Goal: Task Accomplishment & Management: Complete application form

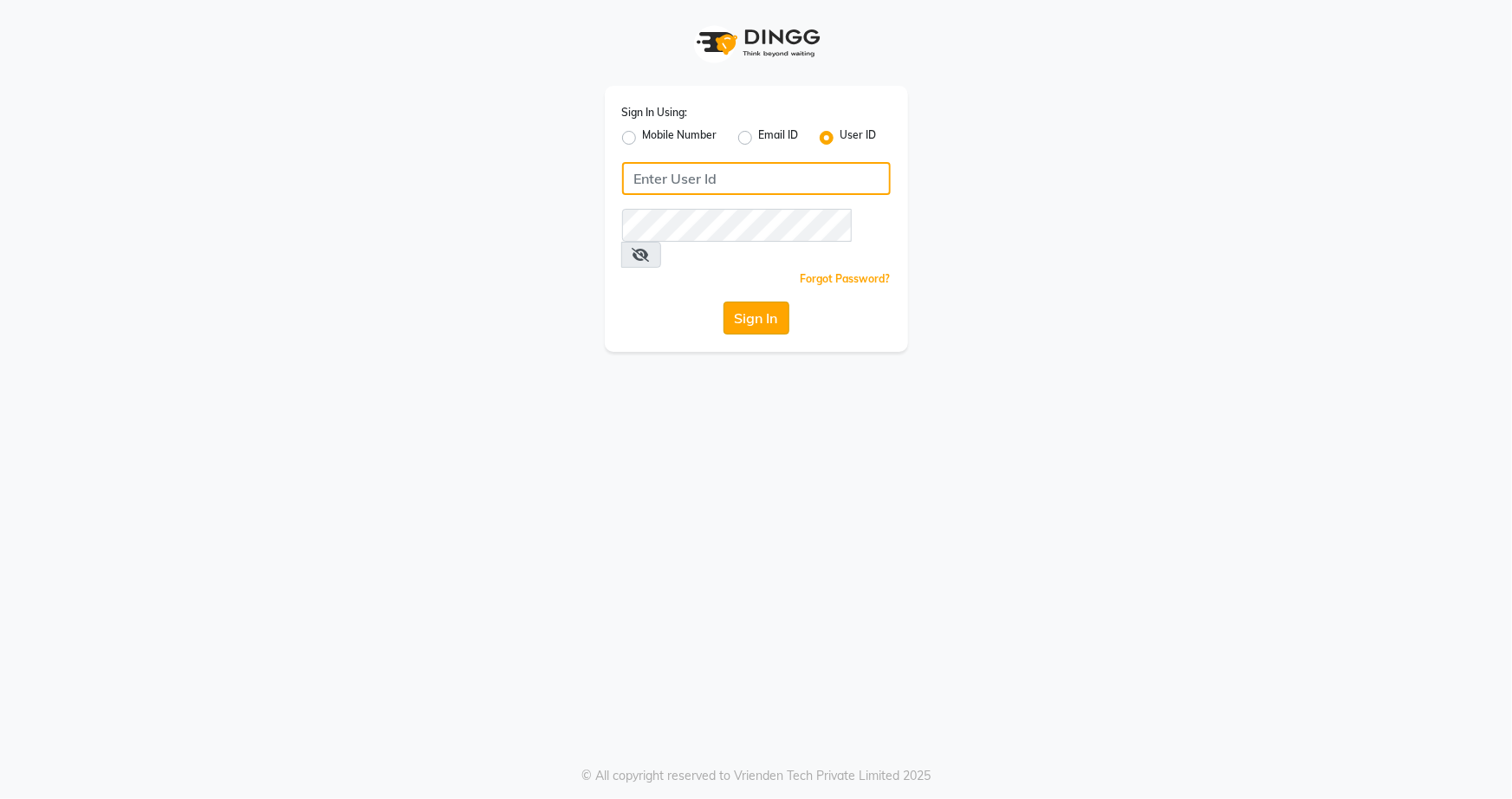
type input "snehasmakeup"
click at [785, 302] on button "Sign In" at bounding box center [756, 318] width 66 height 33
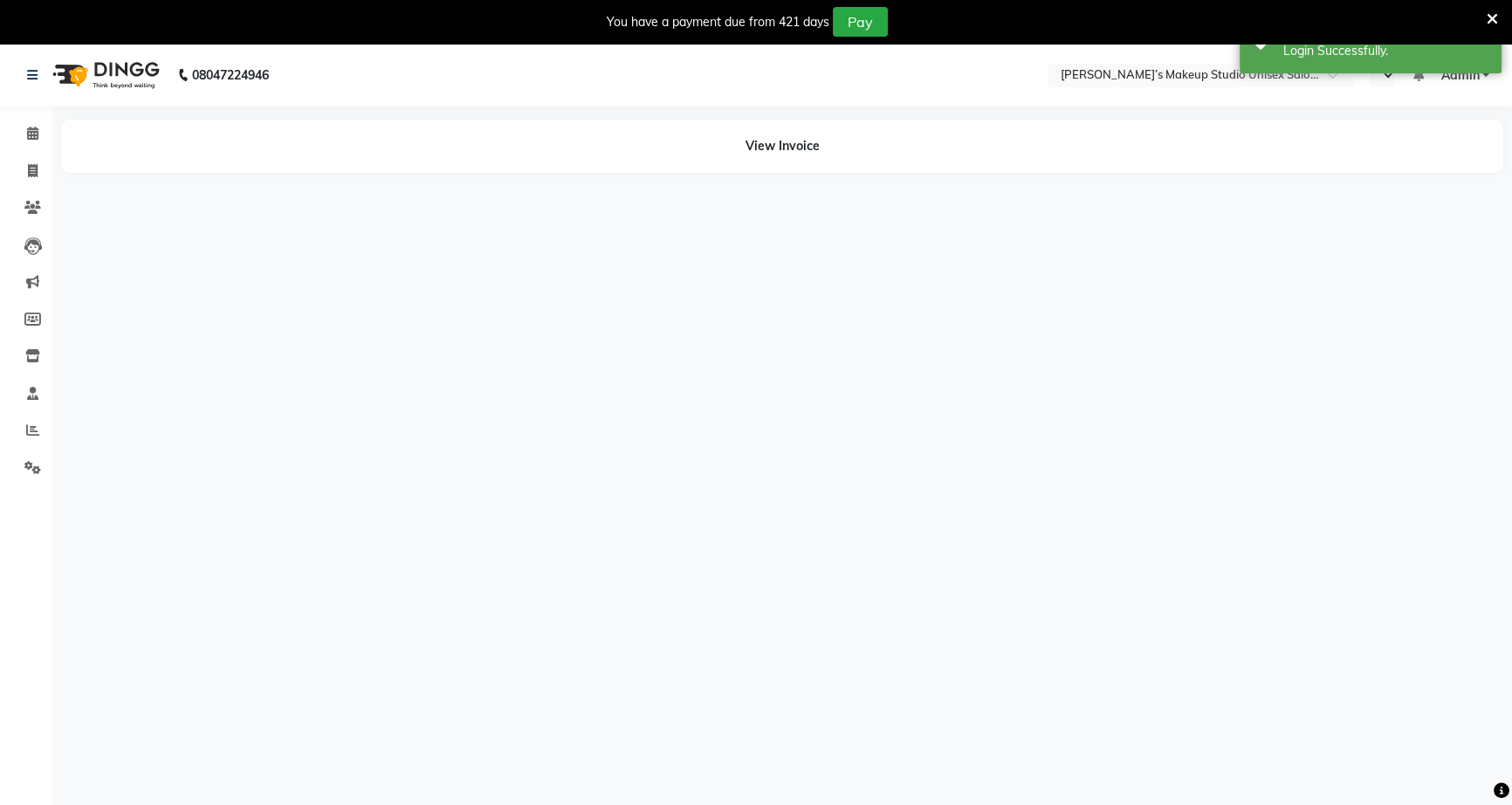
select select "en"
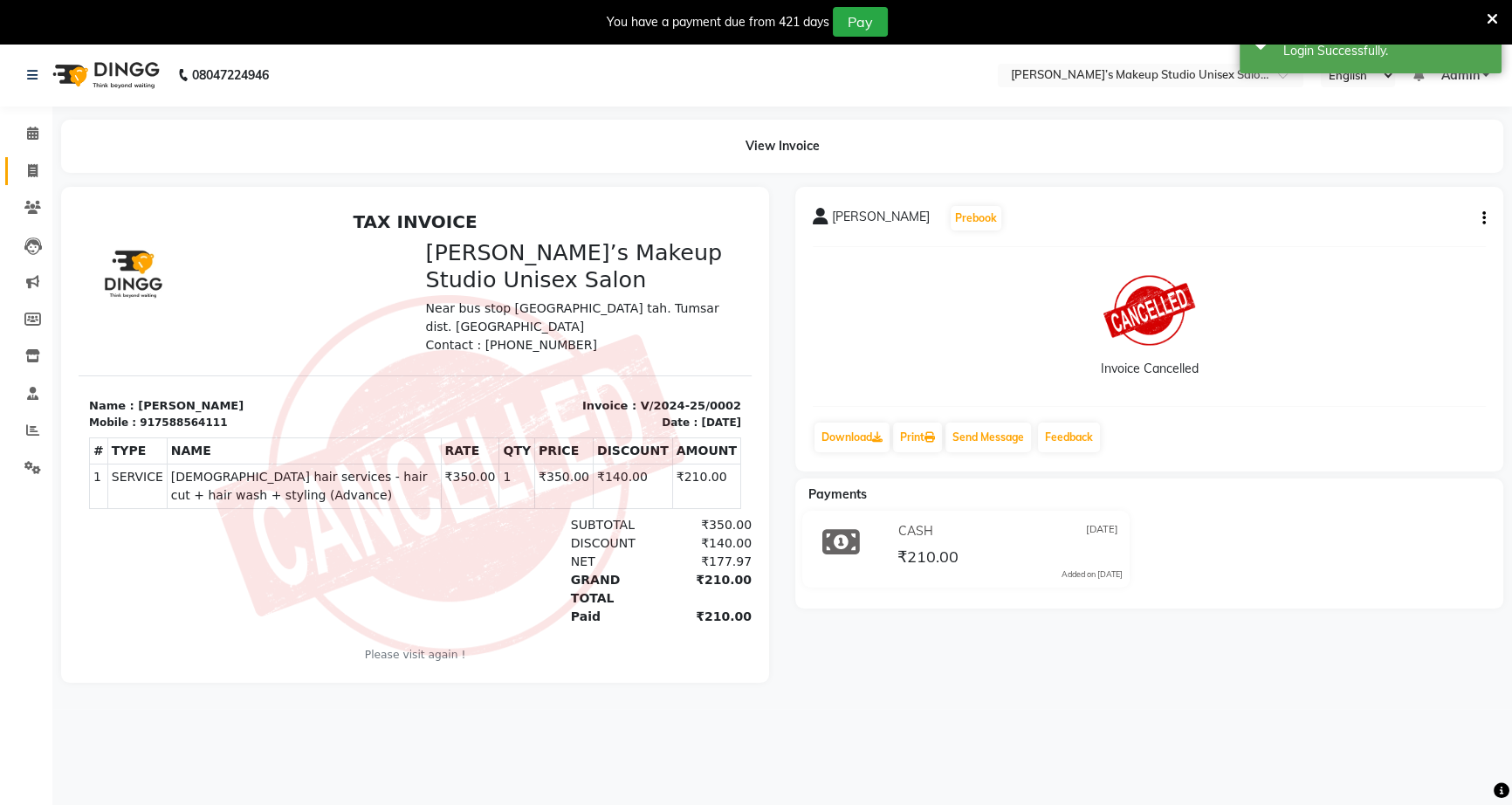
click at [39, 171] on span at bounding box center [33, 171] width 31 height 20
select select "service"
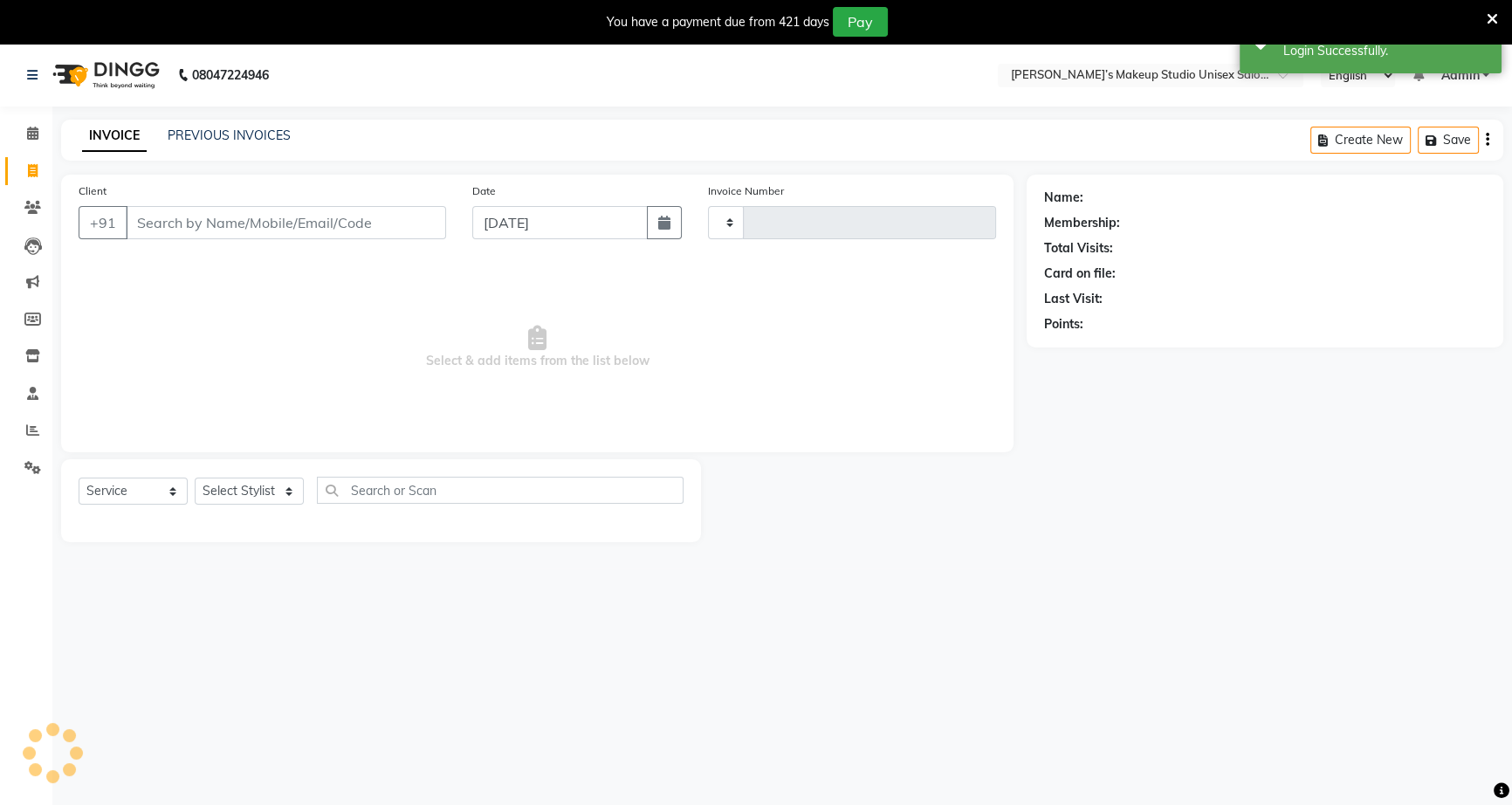
scroll to position [44, 0]
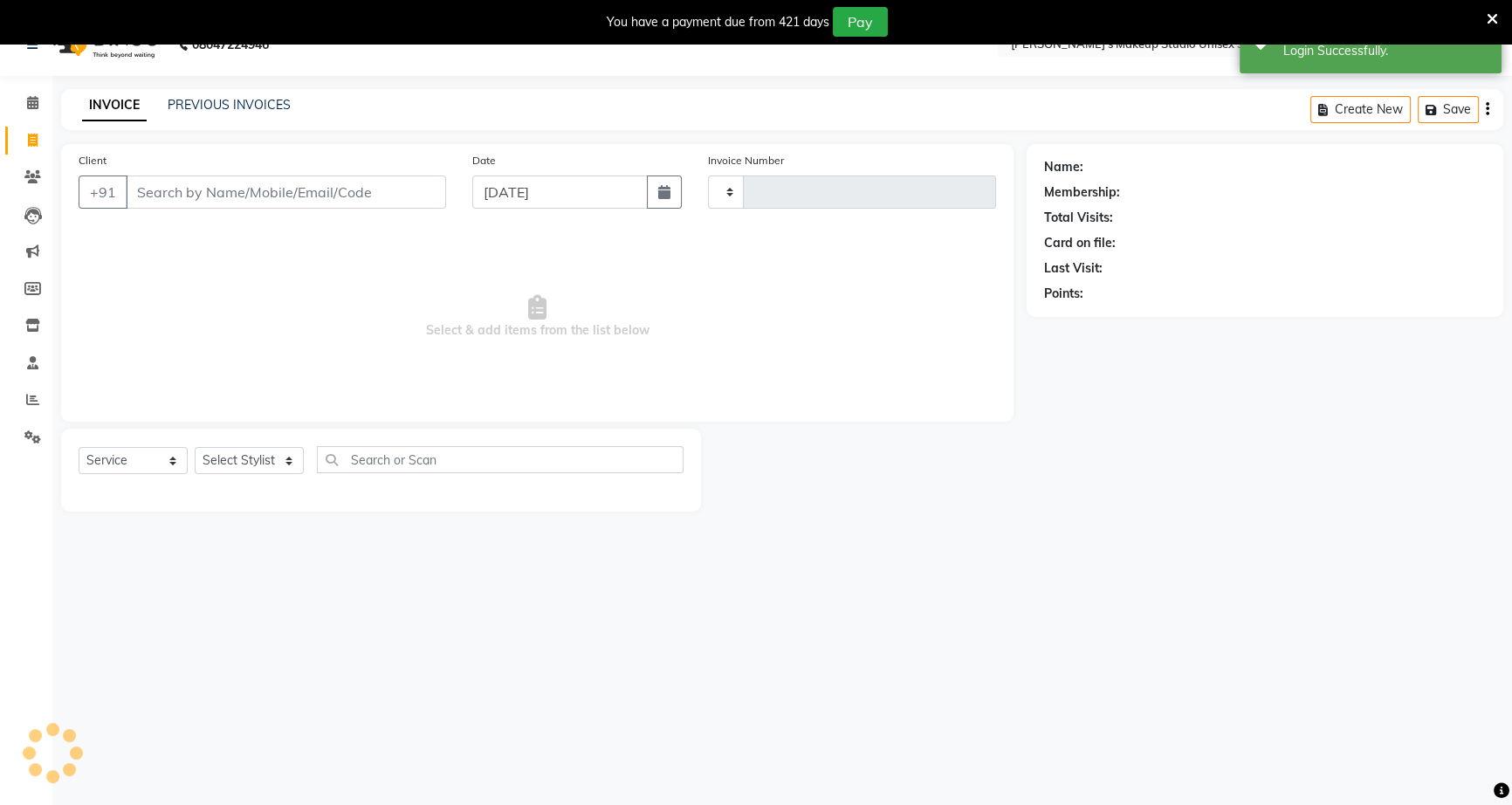
type input "1072"
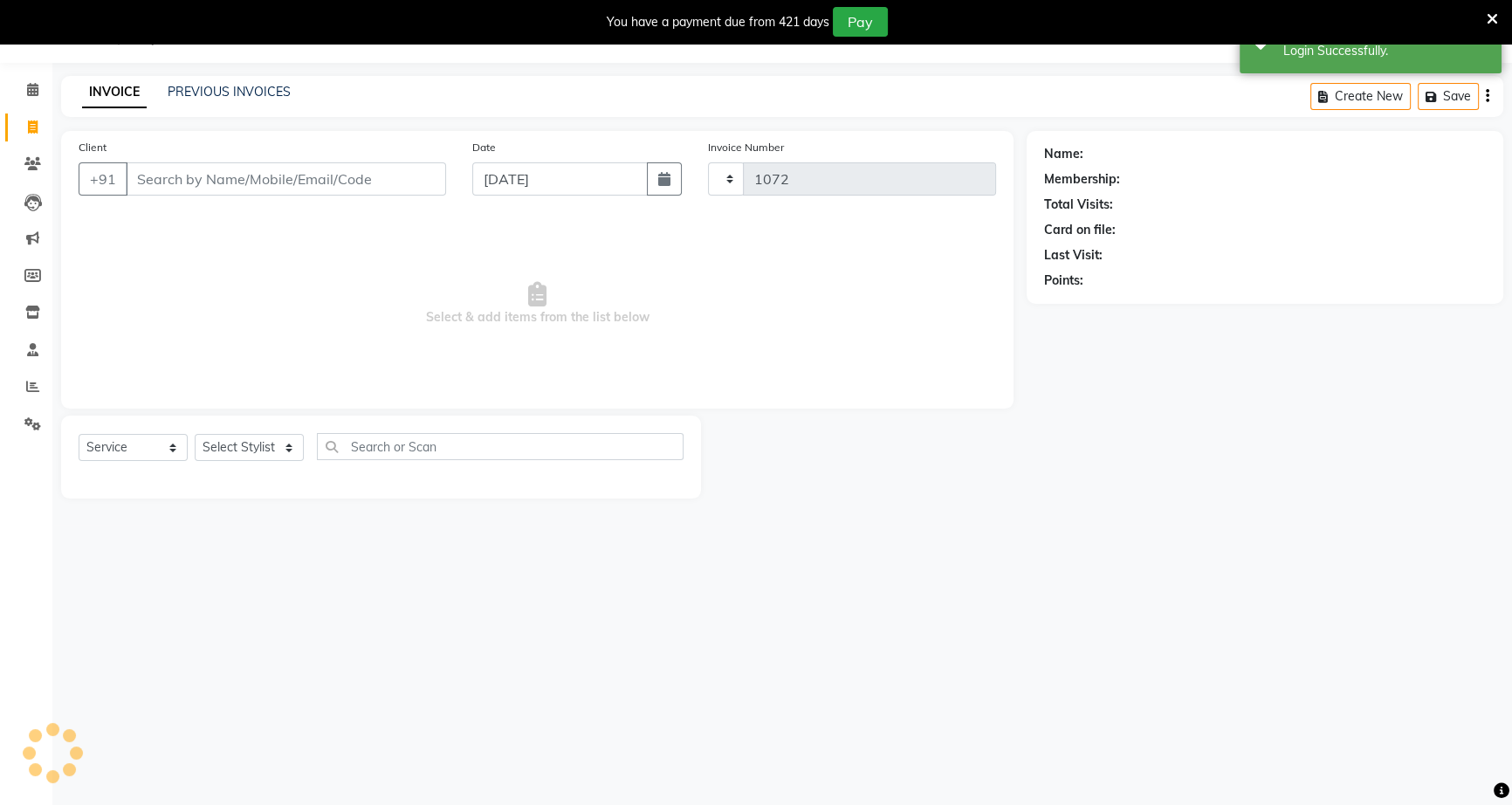
select select "6543"
click at [140, 181] on input "Client" at bounding box center [286, 179] width 321 height 34
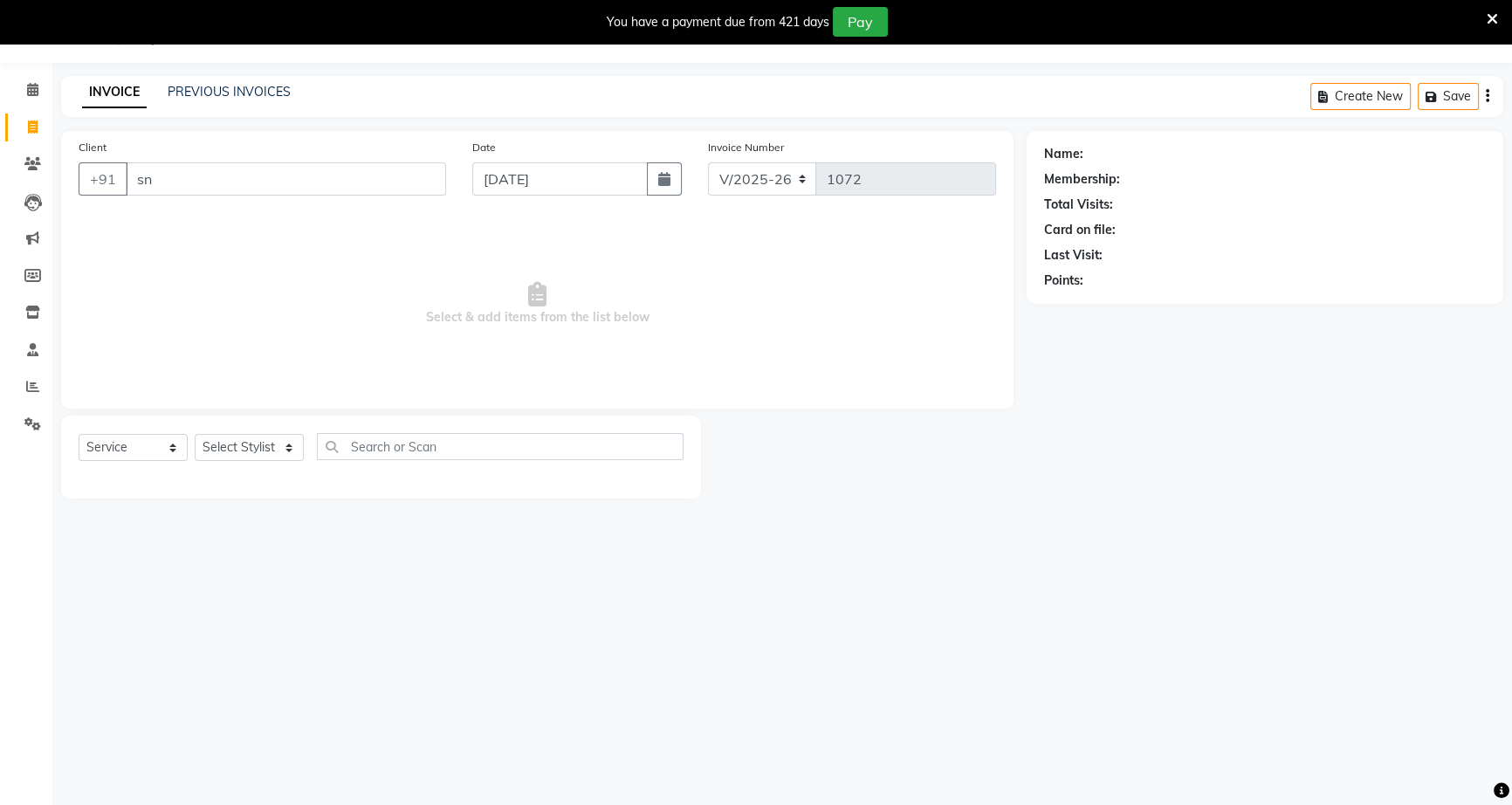
type input "s"
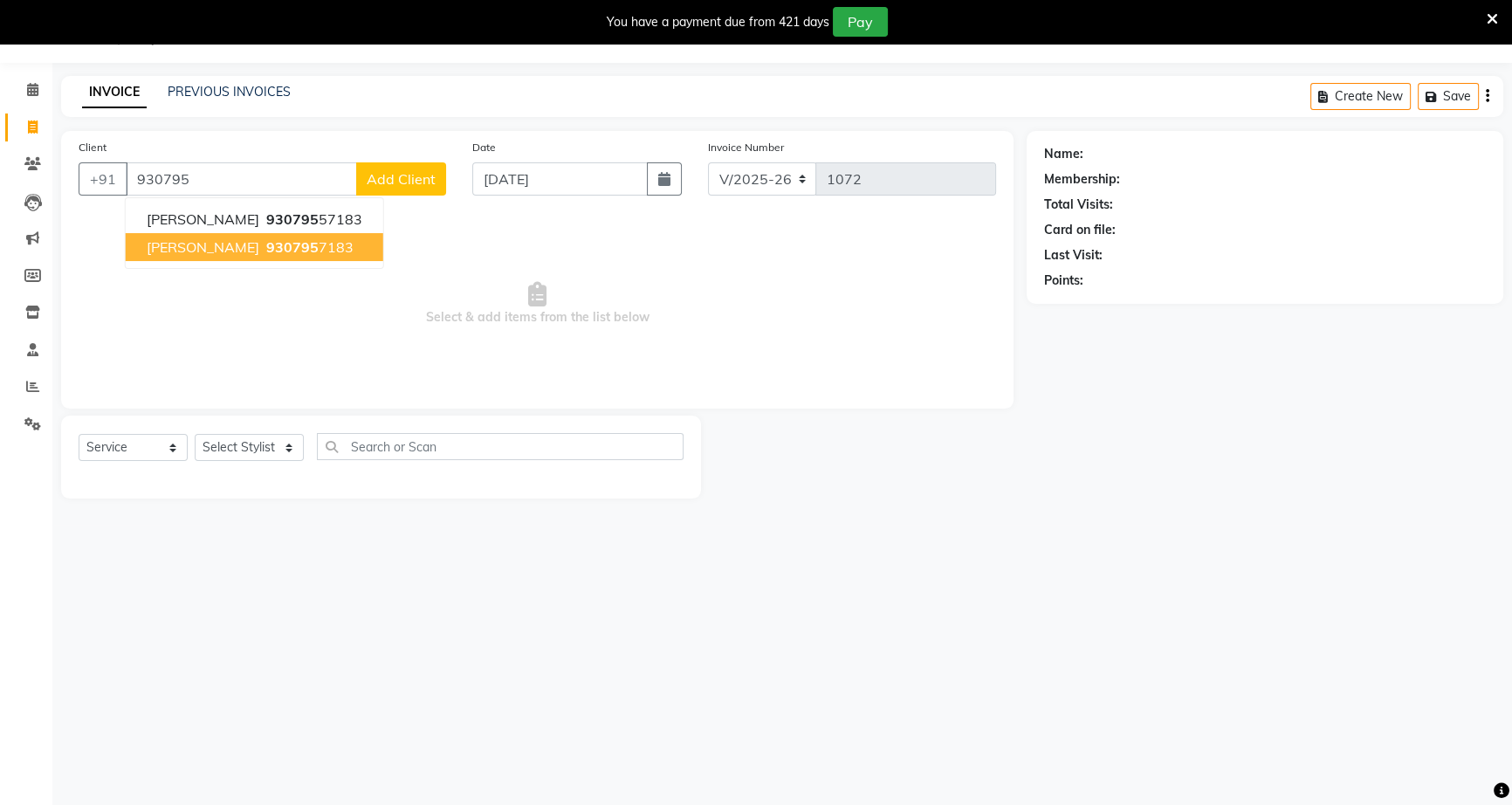
click at [319, 249] on ngb-highlight "930795 7183" at bounding box center [308, 248] width 91 height 18
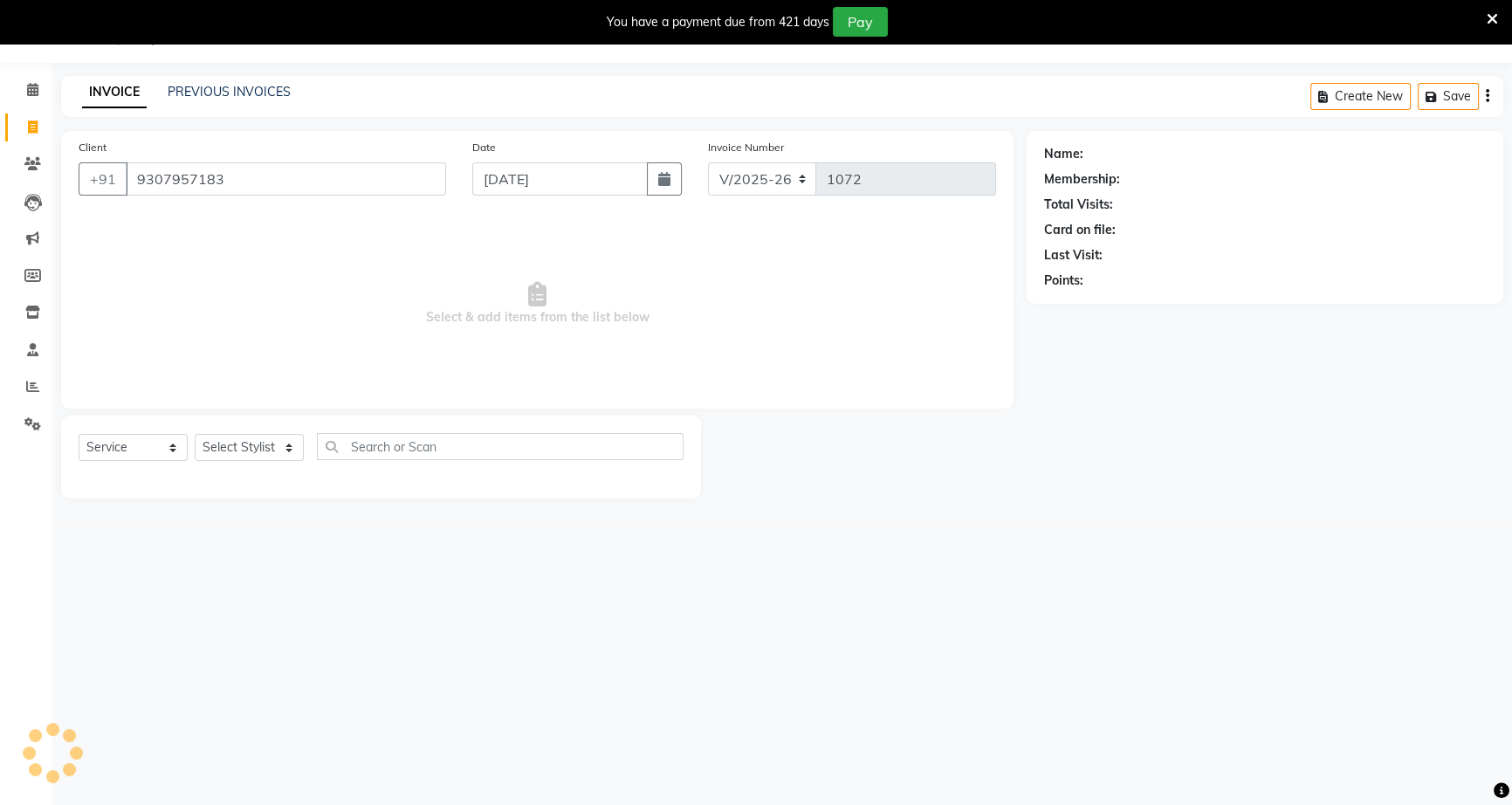
type input "9307957183"
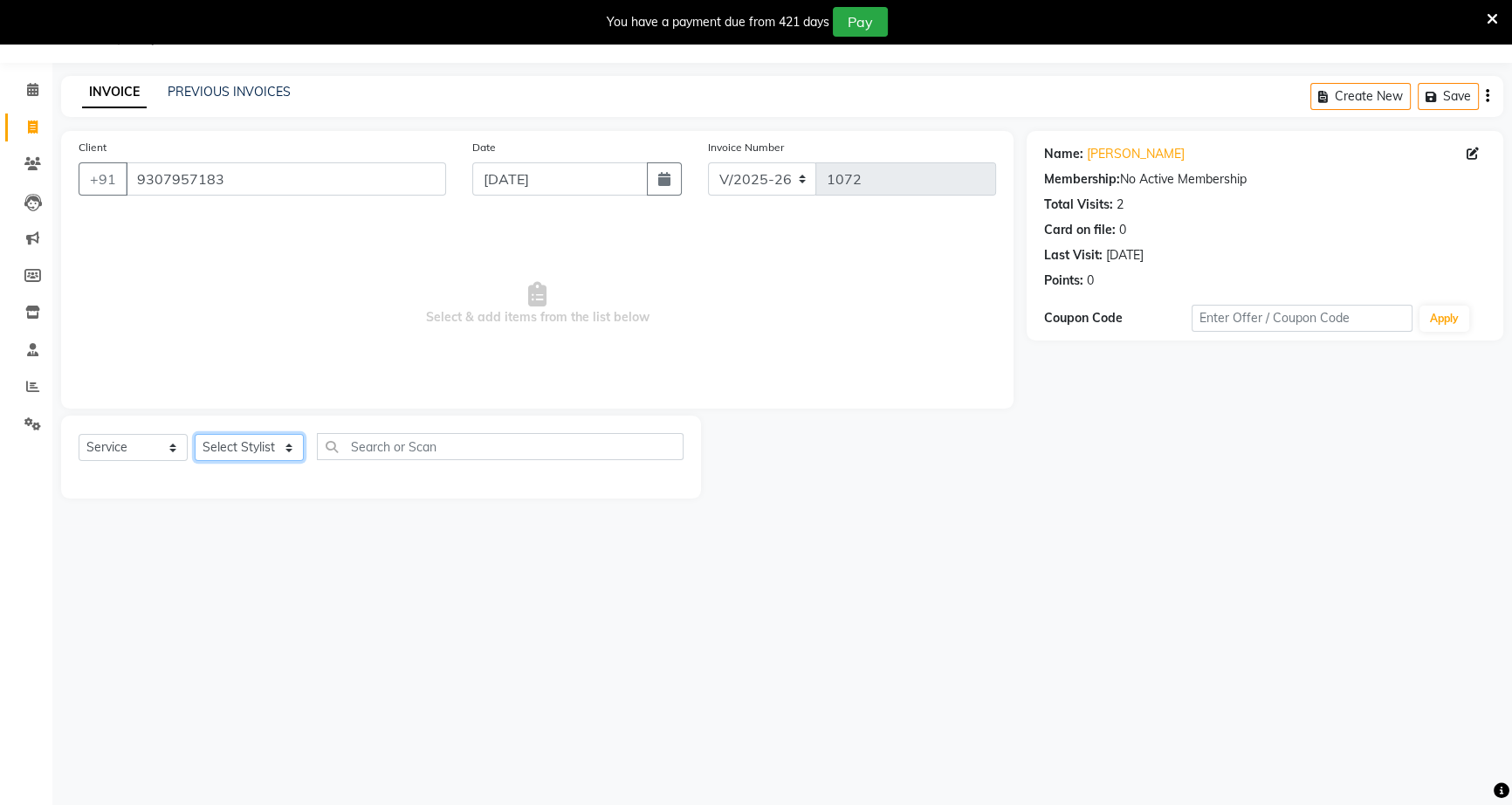
click at [285, 447] on select "Select Stylist ajay ankar bhawana gabhane heena pratik kshirsagar rekha sneha s…" at bounding box center [250, 447] width 109 height 27
select select "79590"
click at [195, 434] on select "Select Stylist ajay ankar bhawana gabhane heena pratik kshirsagar rekha sneha s…" at bounding box center [250, 447] width 109 height 27
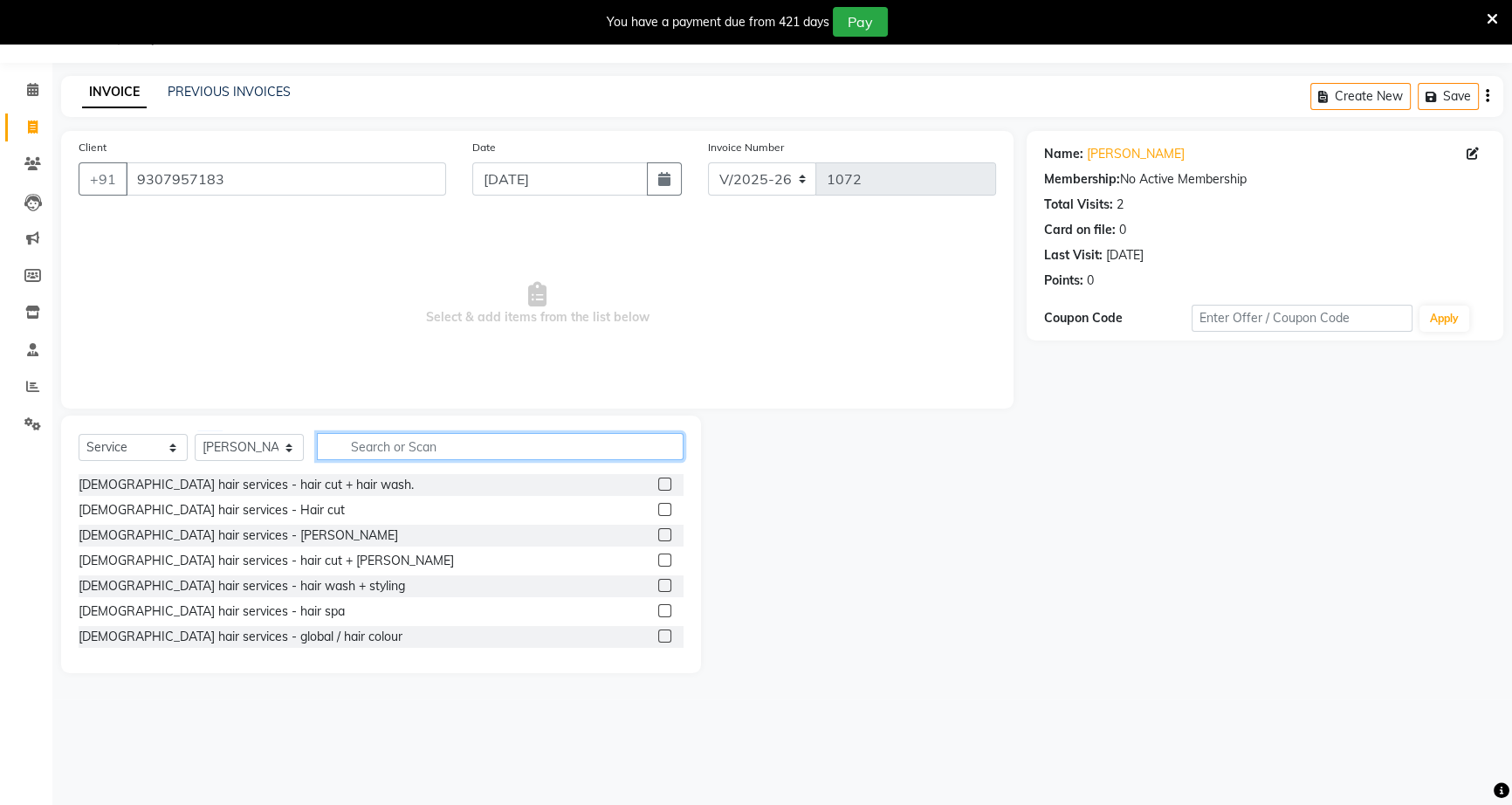
click at [334, 447] on input "text" at bounding box center [500, 446] width 366 height 27
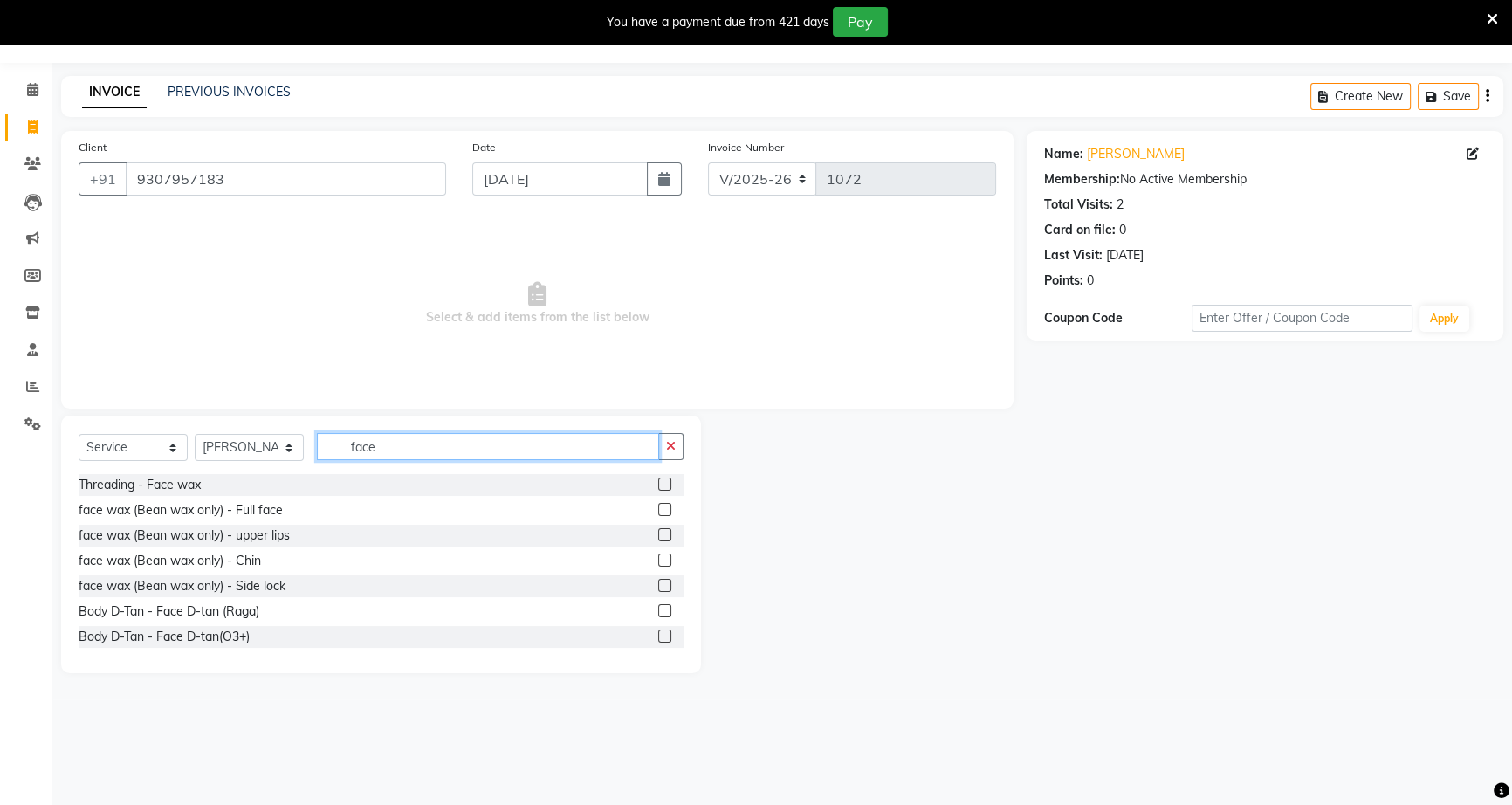
type input "face"
click at [309, 486] on div "Threading - Face wax" at bounding box center [380, 485] width 605 height 22
click at [658, 480] on label at bounding box center [664, 483] width 13 height 13
click at [658, 480] on input "checkbox" at bounding box center [663, 484] width 11 height 11
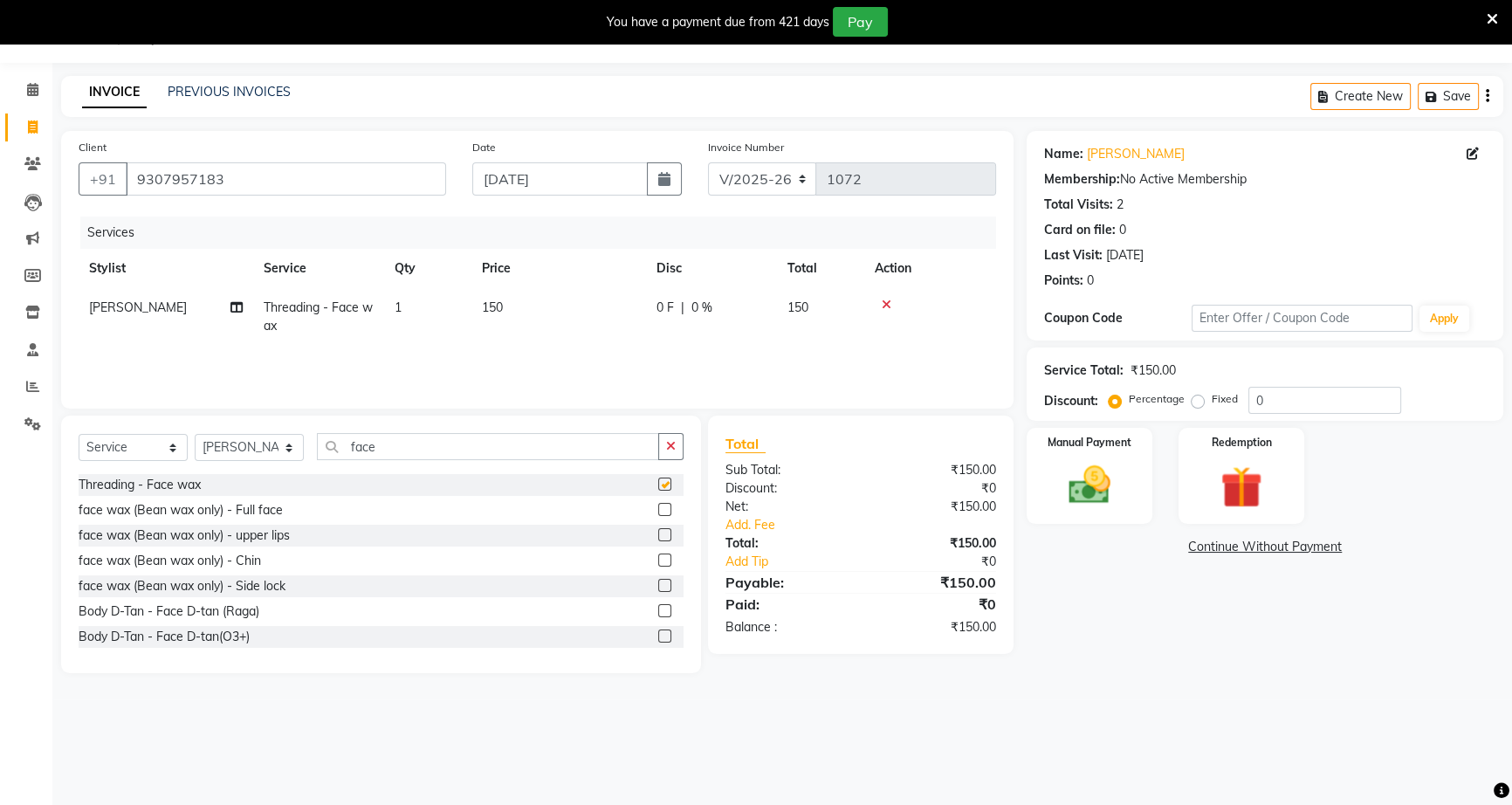
checkbox input "false"
click at [434, 447] on input "face" at bounding box center [488, 446] width 343 height 27
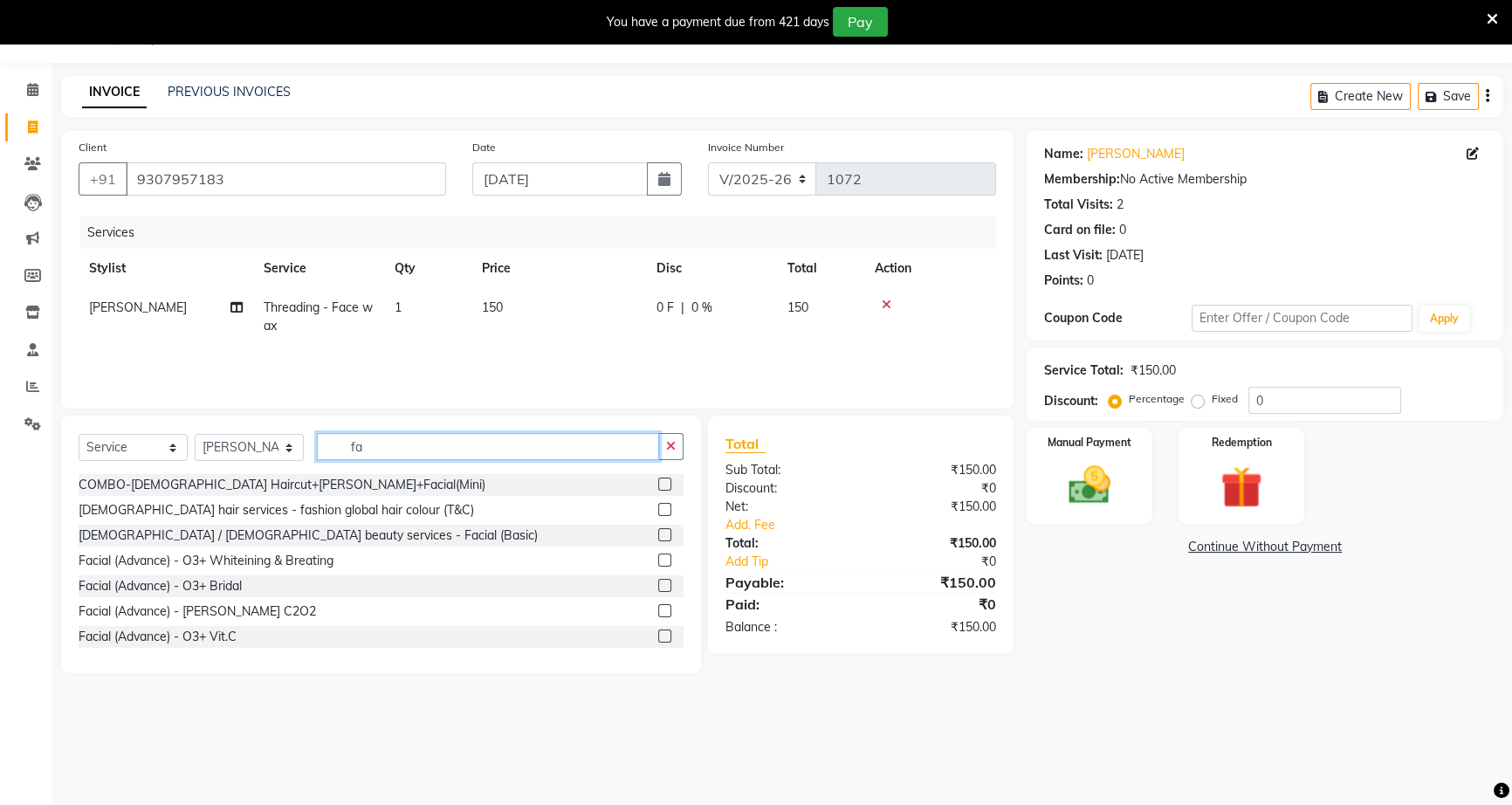
type input "f"
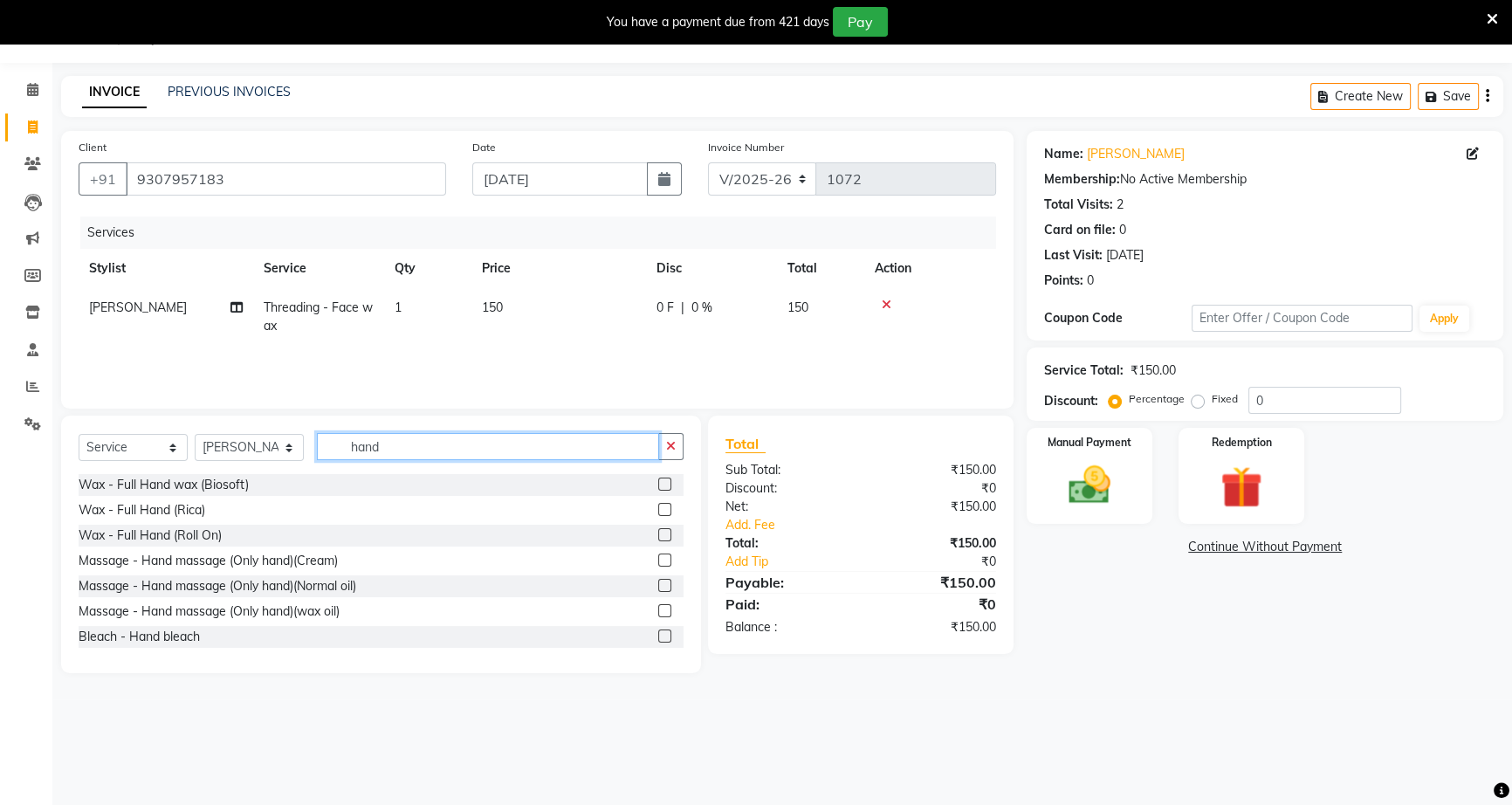
type input "hand"
click at [658, 530] on label at bounding box center [664, 534] width 13 height 13
click at [658, 530] on input "checkbox" at bounding box center [663, 535] width 11 height 11
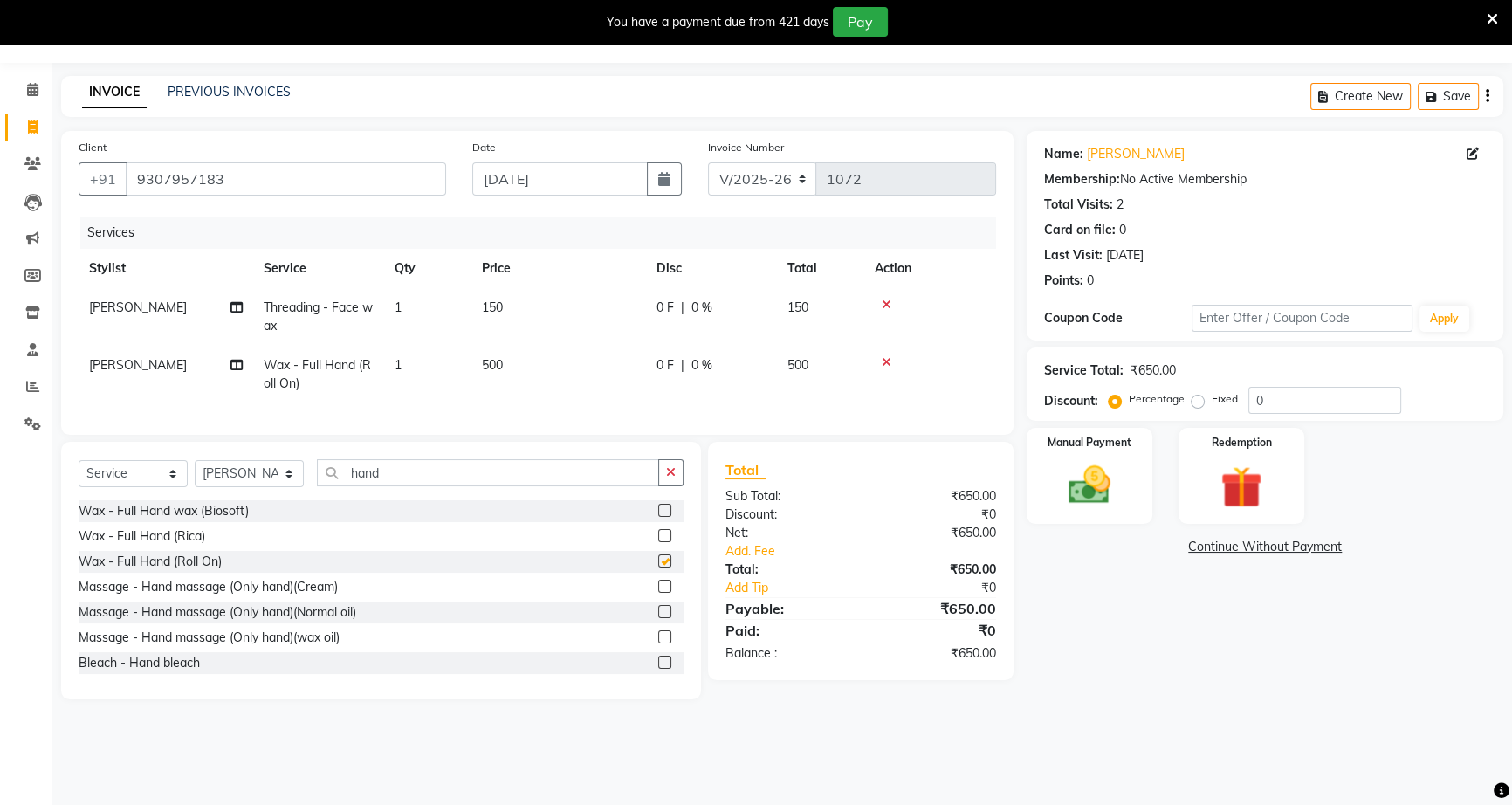
checkbox input "false"
click at [505, 305] on td "150" at bounding box center [558, 317] width 174 height 57
select select "79590"
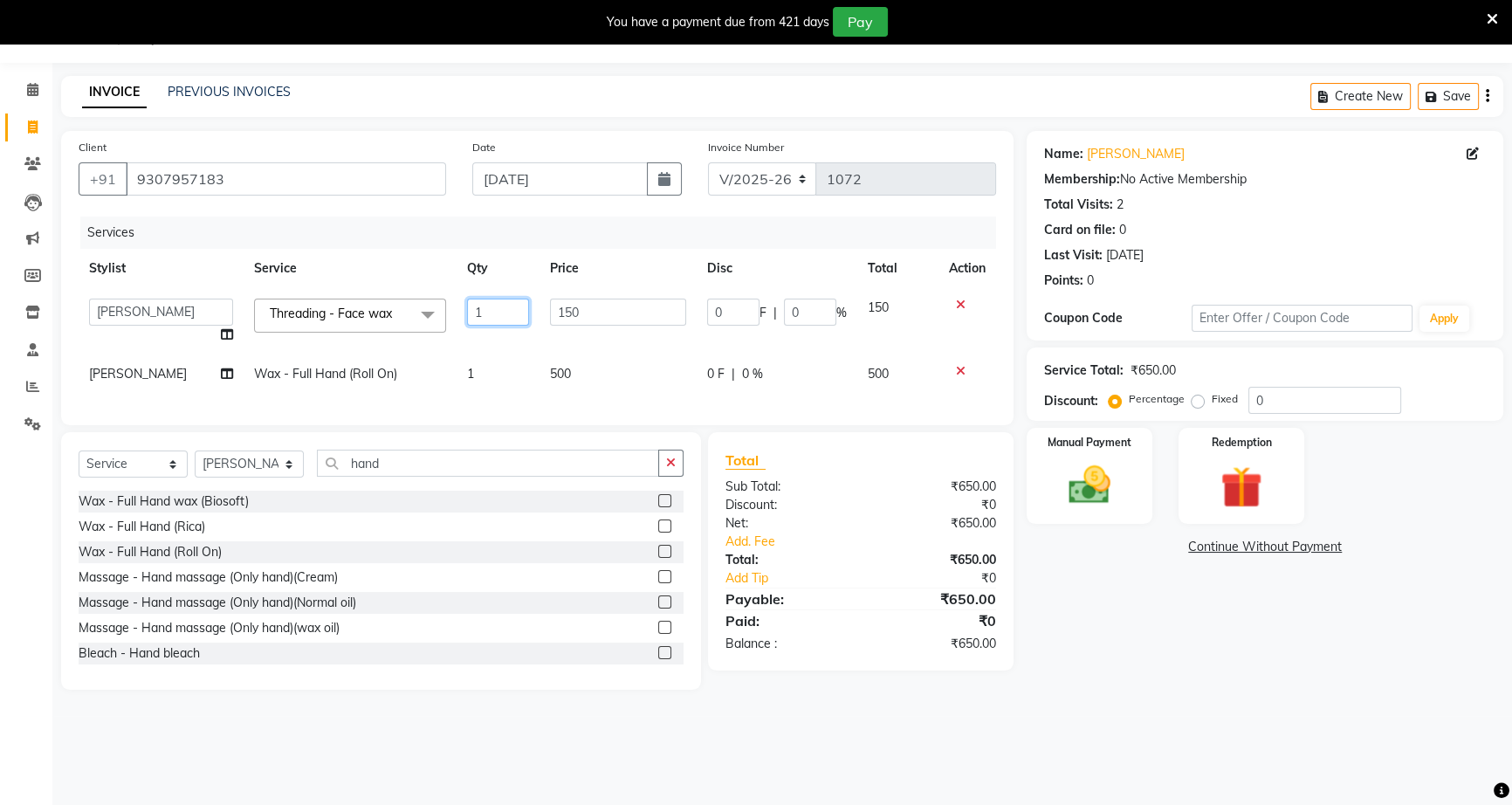
click at [505, 305] on input "1" at bounding box center [498, 312] width 62 height 27
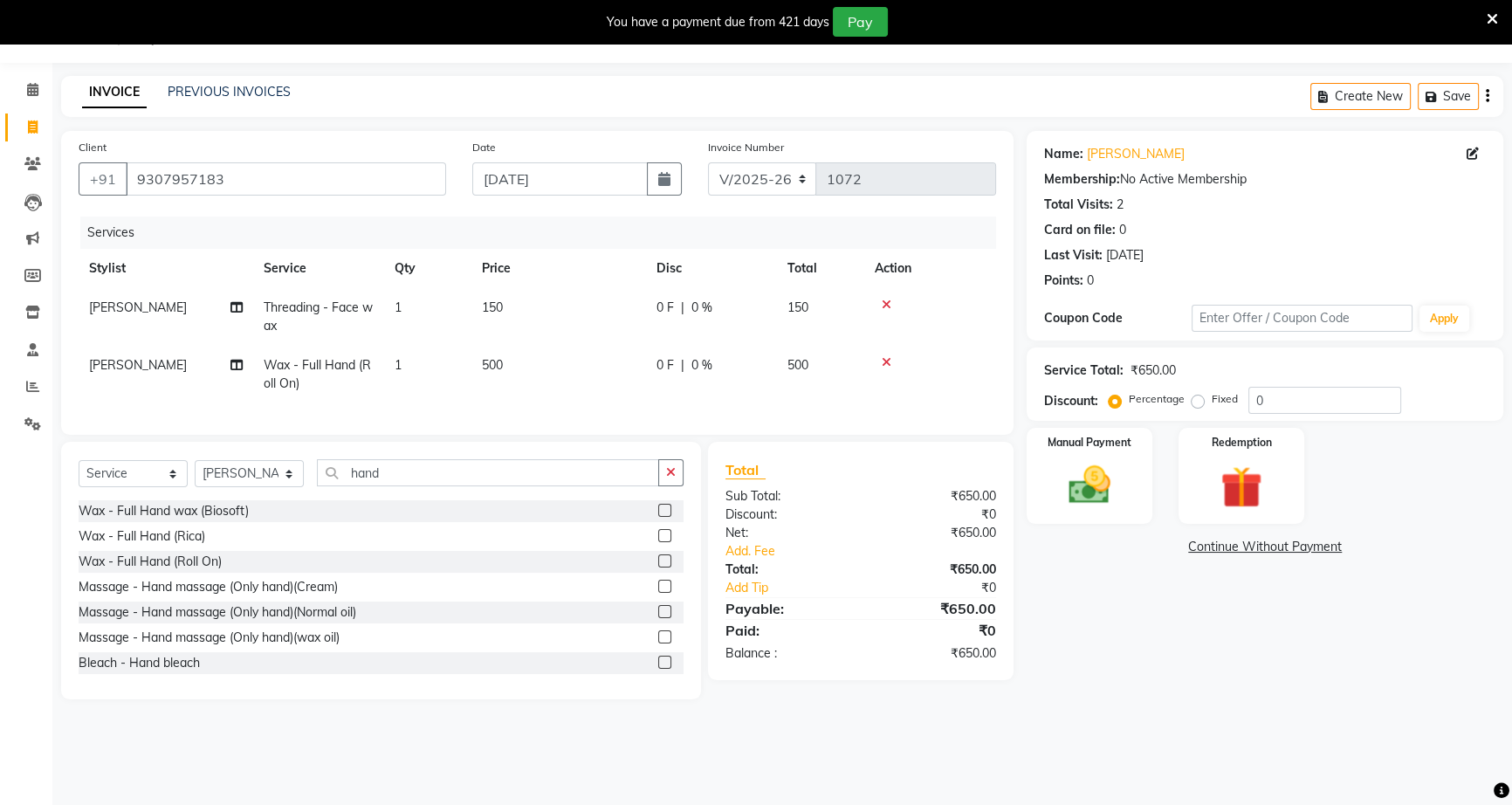
click at [511, 304] on td "150" at bounding box center [558, 317] width 174 height 57
select select "79590"
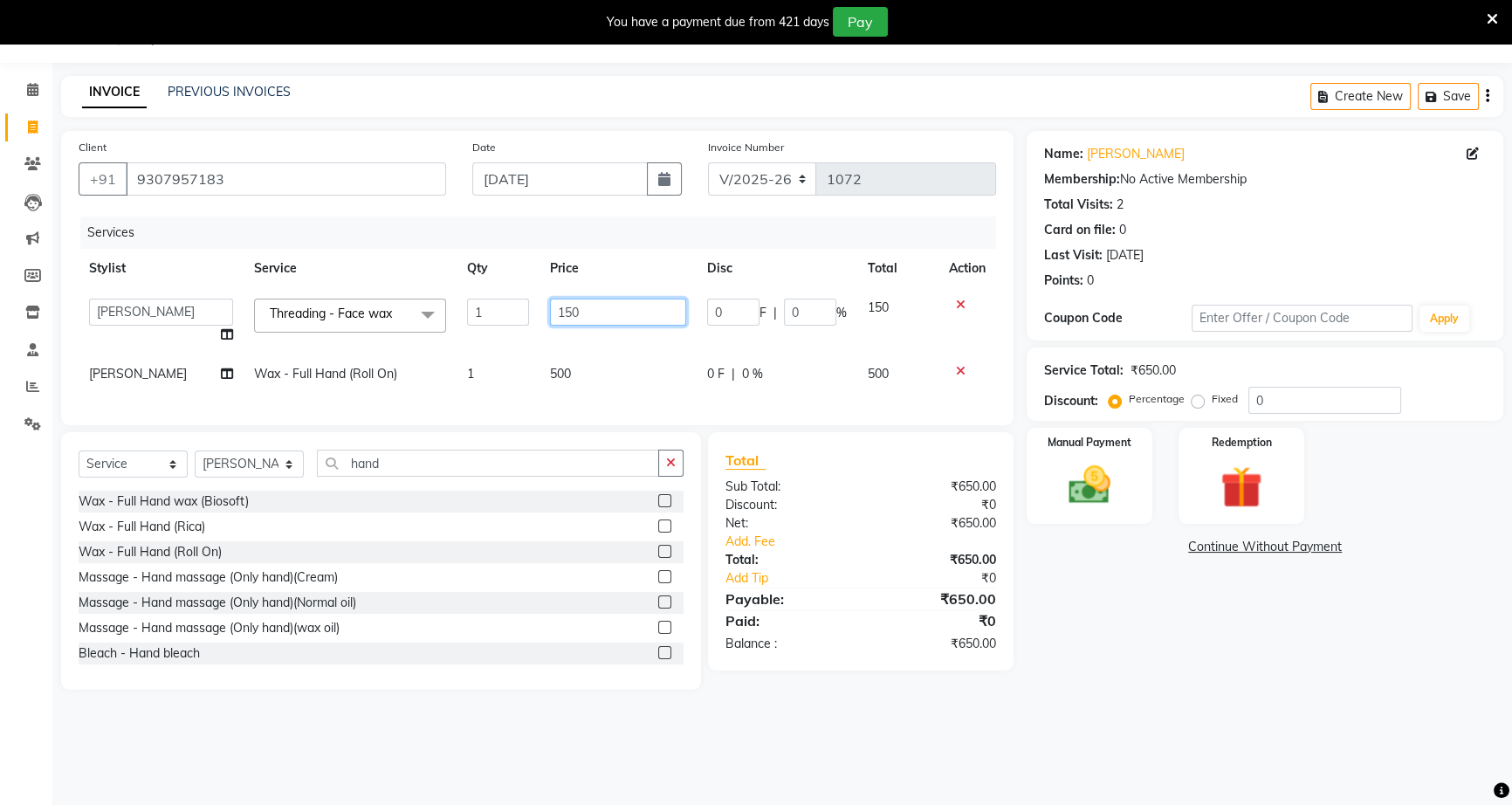
click at [575, 306] on input "150" at bounding box center [618, 312] width 137 height 27
type input "1"
type input "300"
click at [564, 365] on td "500" at bounding box center [618, 374] width 157 height 40
select select "79590"
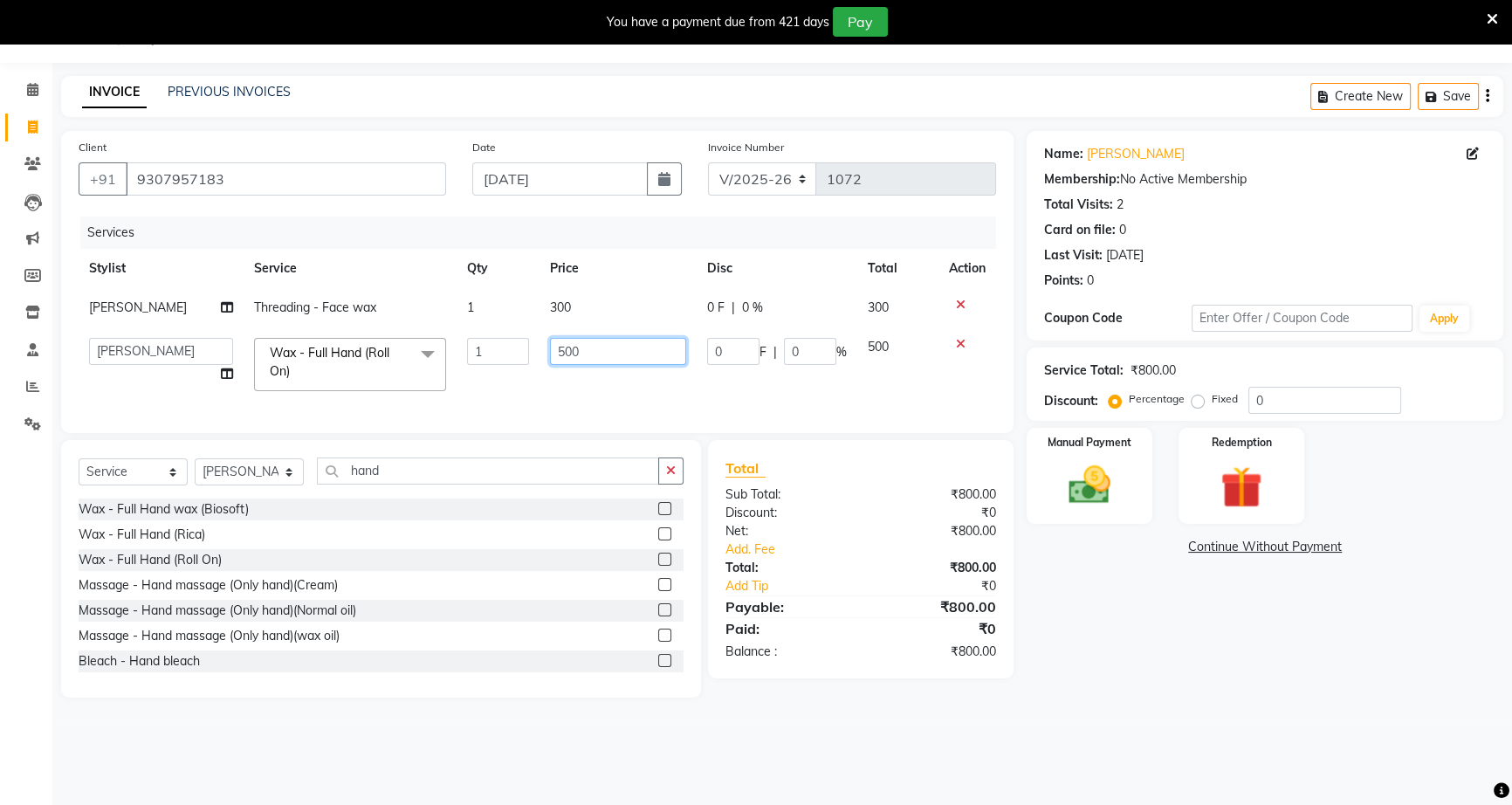
click at [580, 349] on input "500" at bounding box center [618, 351] width 137 height 27
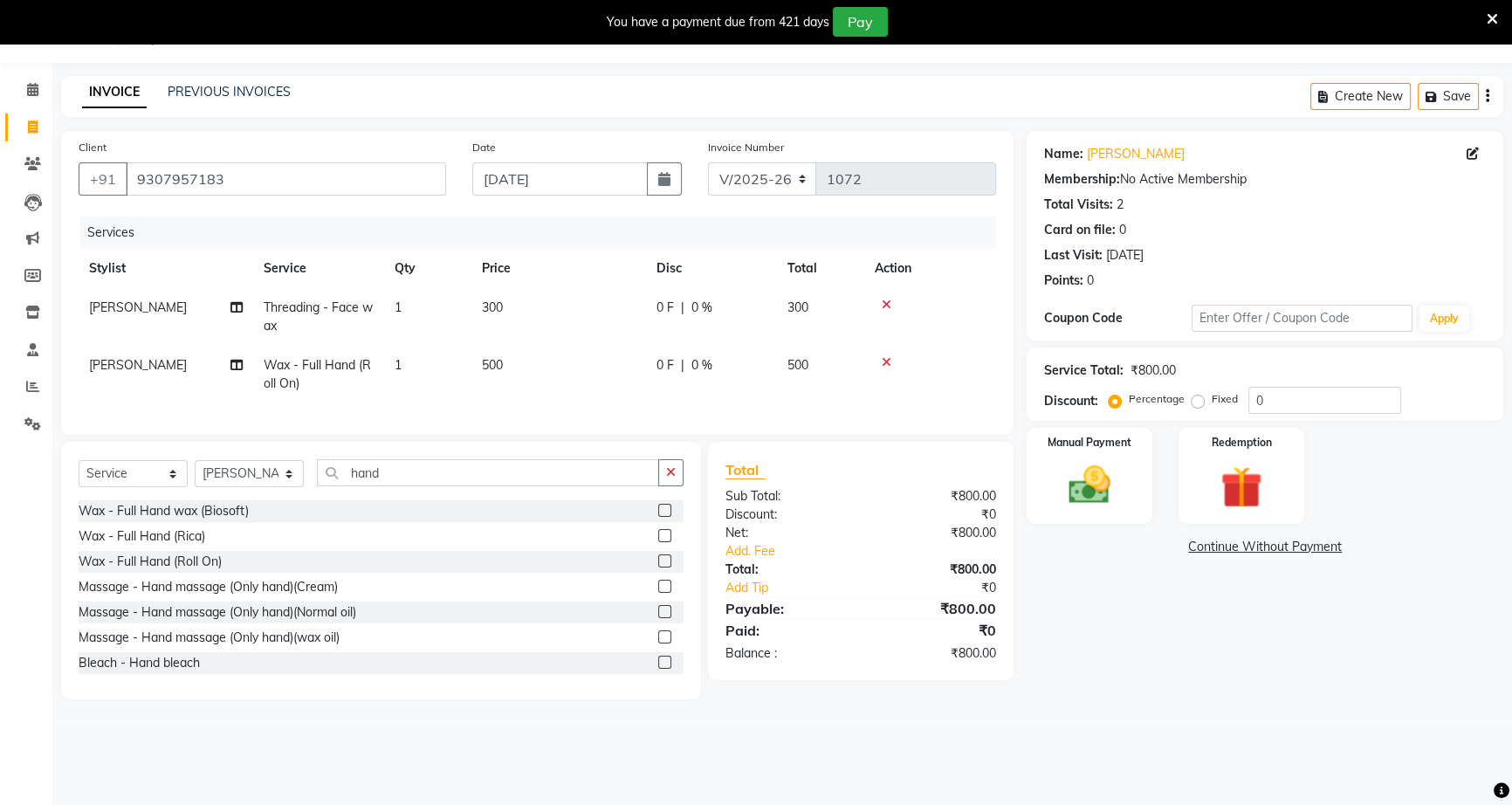
click at [690, 374] on td "0 F | 0 %" at bounding box center [711, 374] width 131 height 57
select select "79590"
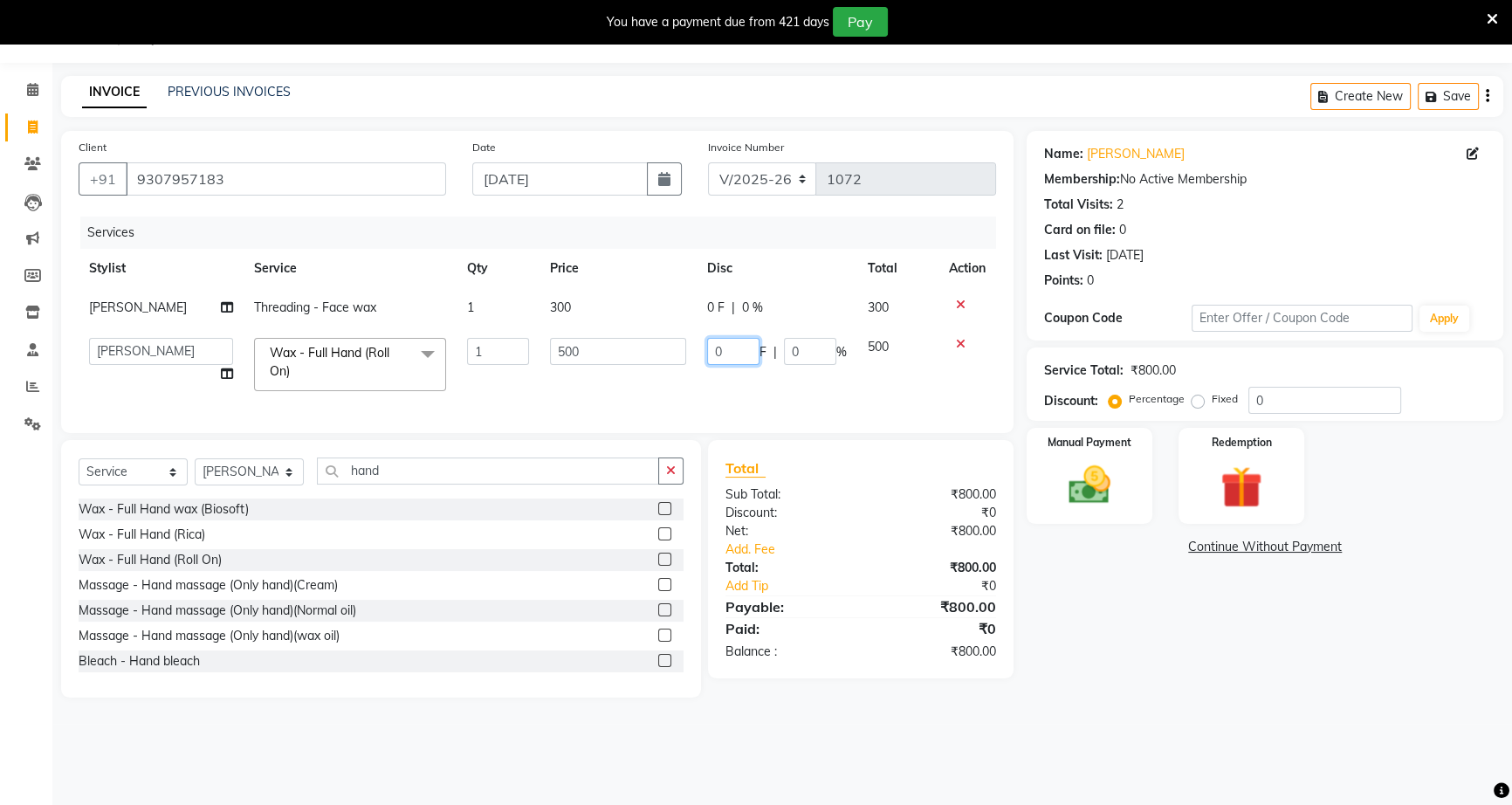
drag, startPoint x: 706, startPoint y: 351, endPoint x: 717, endPoint y: 350, distance: 11.0
click at [717, 350] on input "0" at bounding box center [733, 351] width 52 height 27
type input "150"
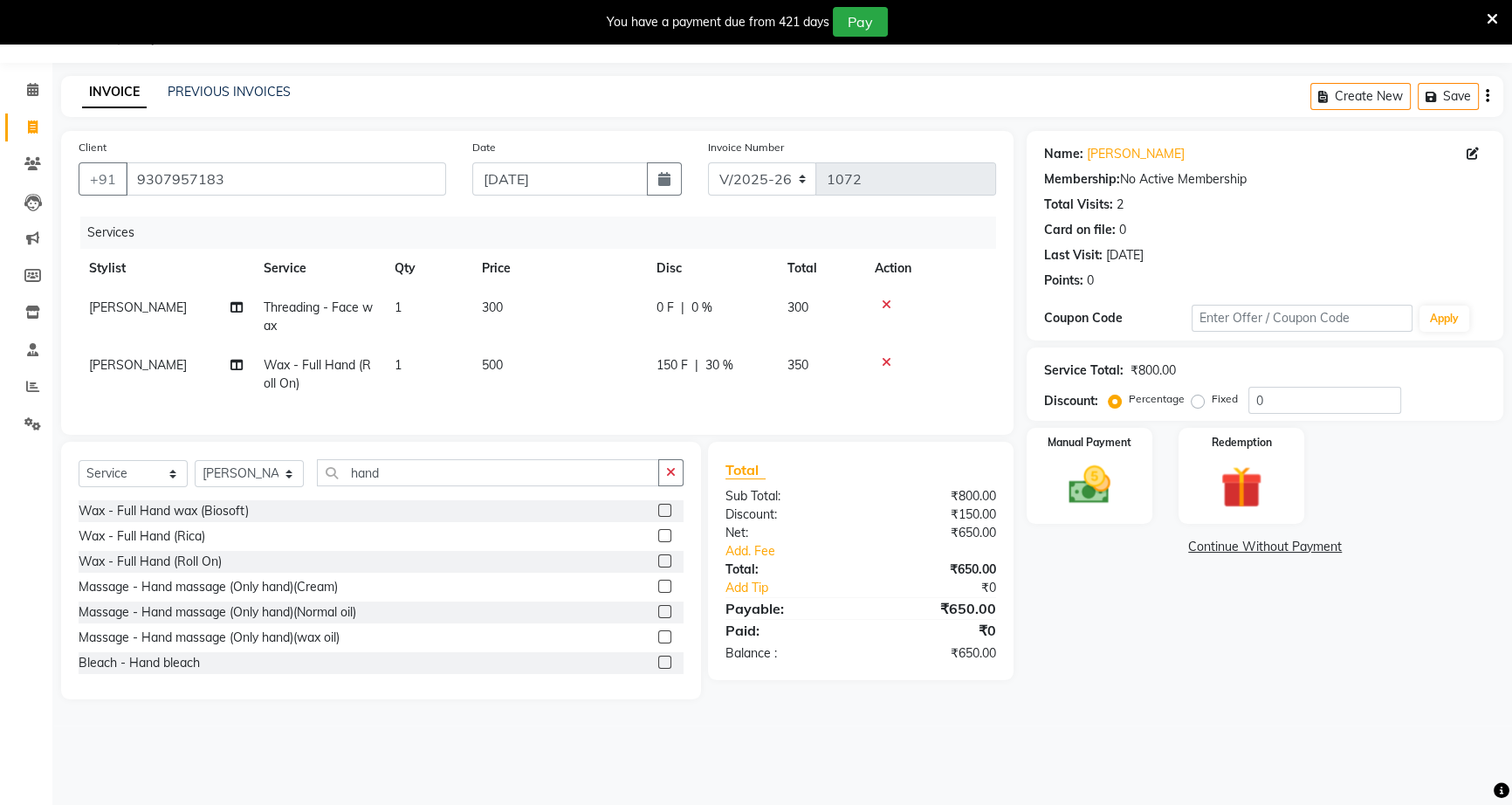
click at [1048, 579] on div "Name: Sneha Mehar Membership: No Active Membership Total Visits: 2 Card on file…" at bounding box center [1271, 415] width 490 height 568
click at [1112, 503] on img at bounding box center [1089, 485] width 70 height 50
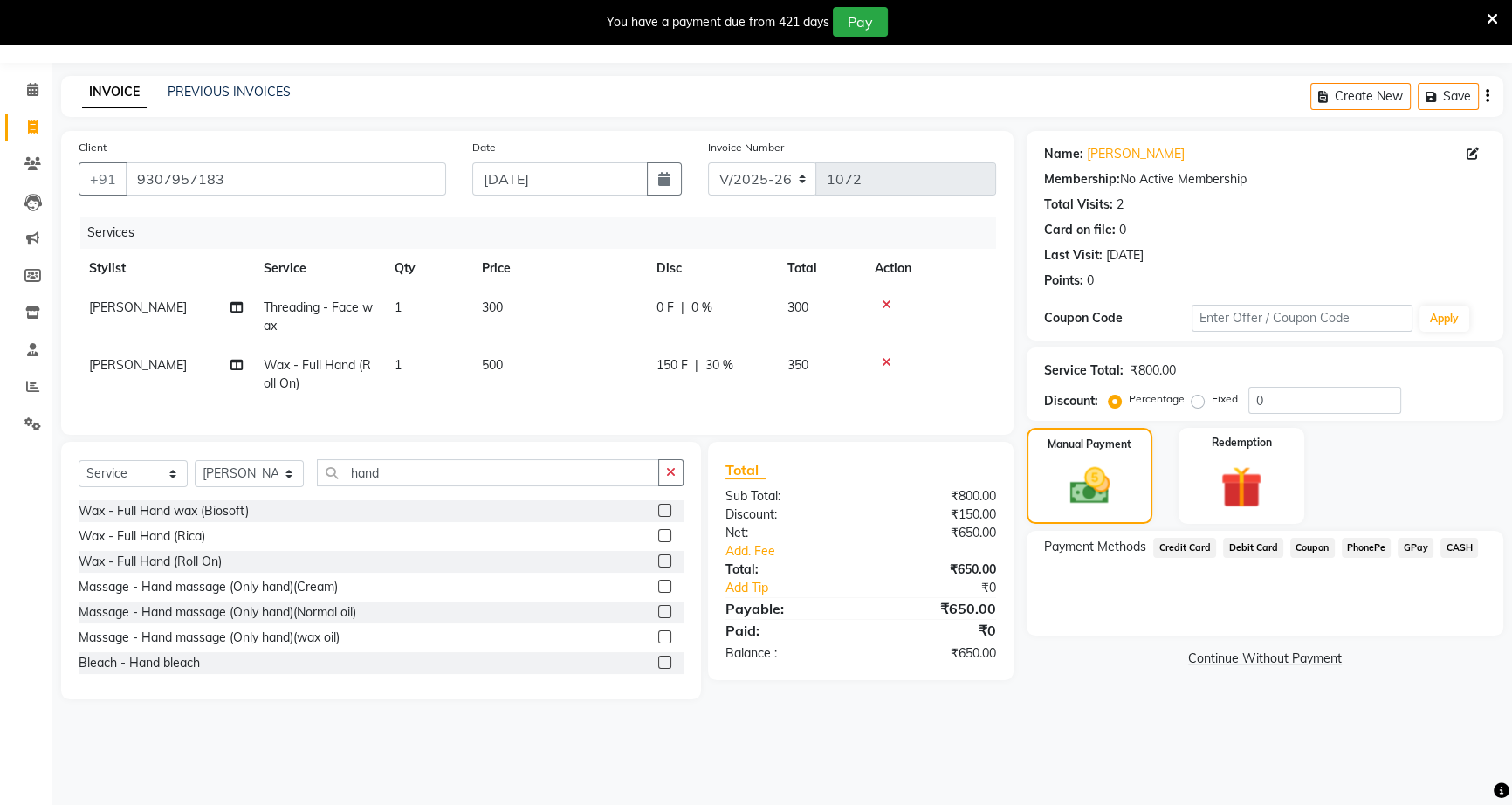
click at [1462, 548] on span "CASH" at bounding box center [1460, 548] width 38 height 20
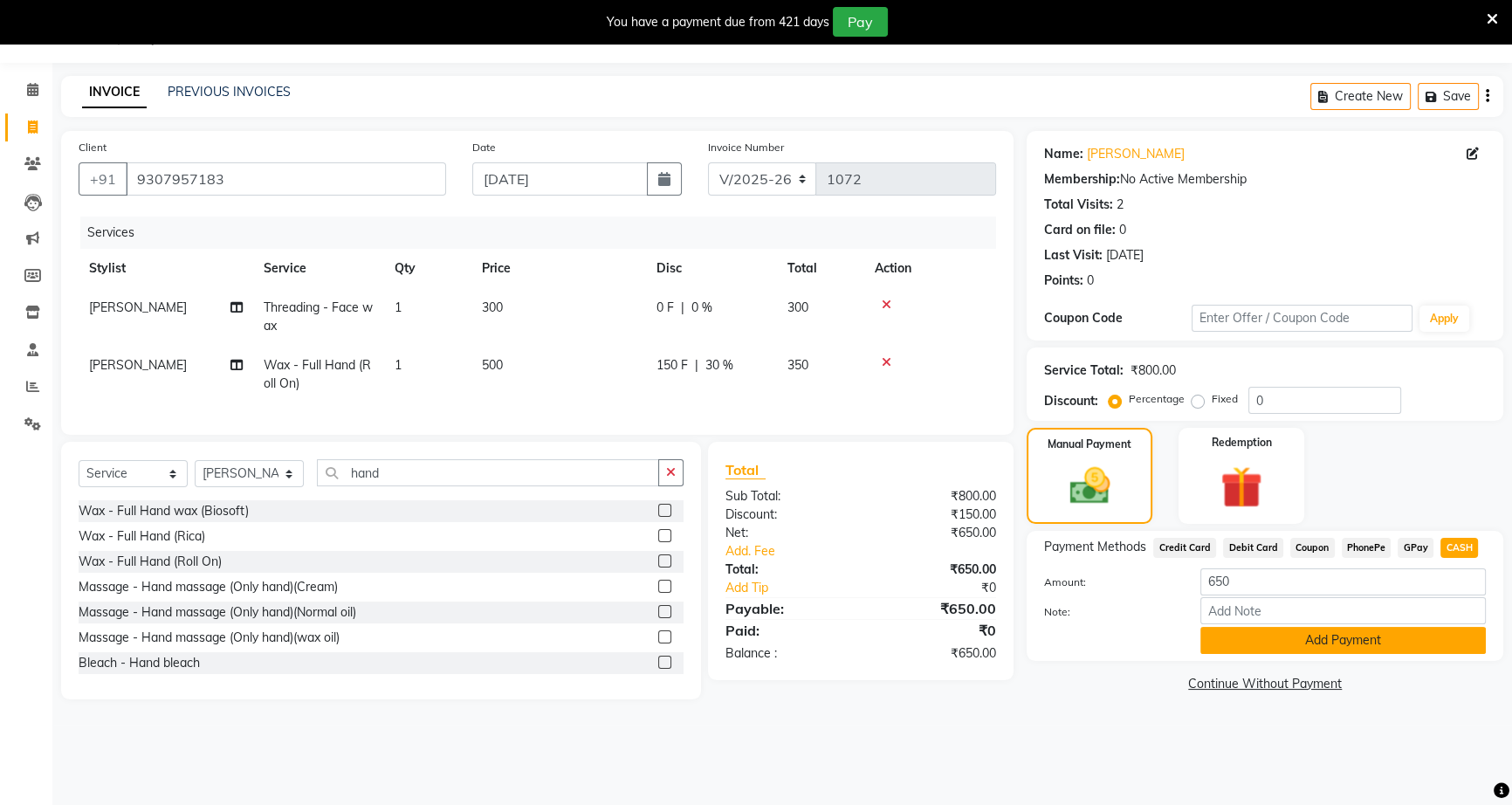
click at [1424, 641] on button "Add Payment" at bounding box center [1343, 640] width 285 height 27
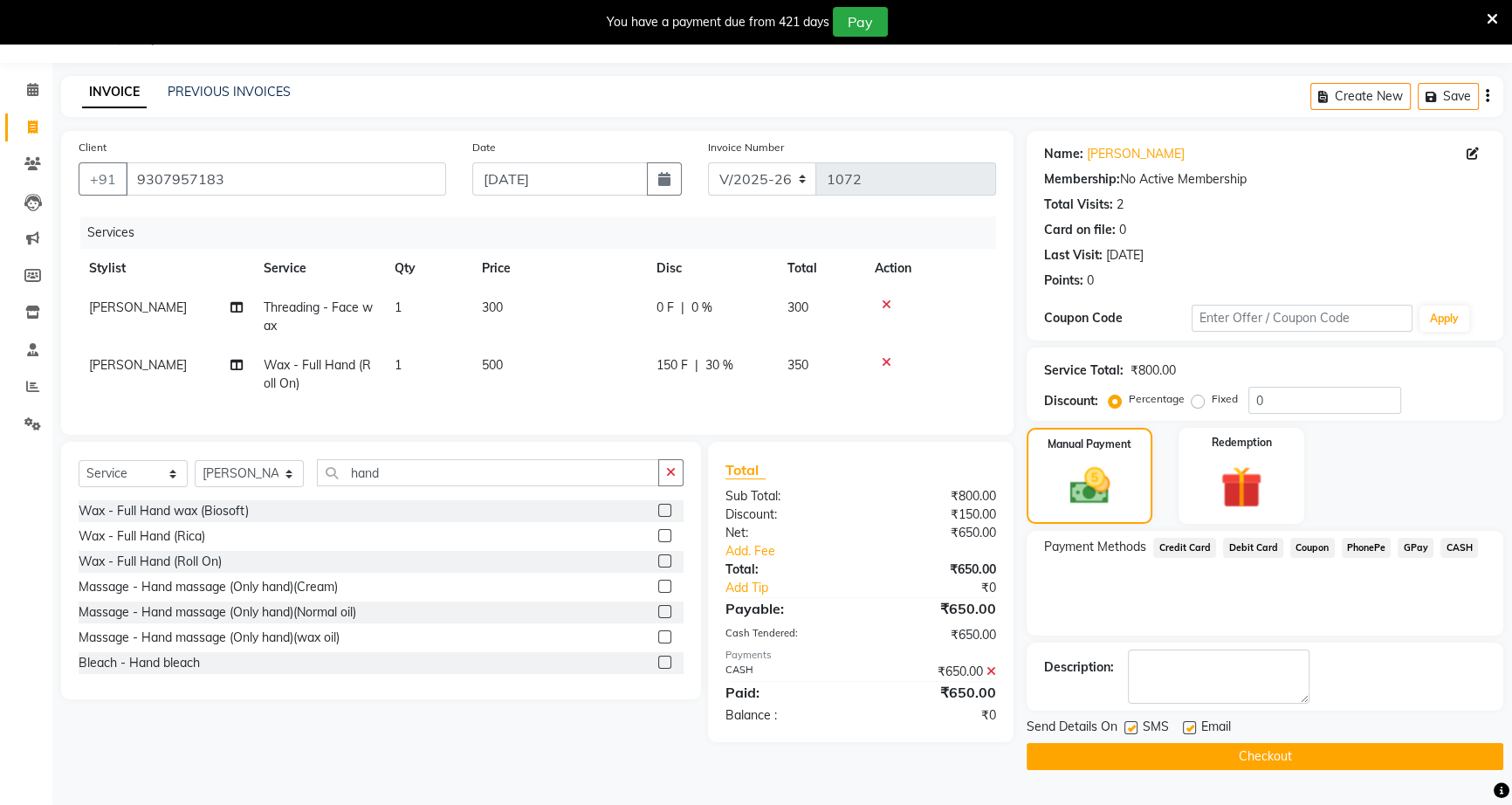
click at [1412, 755] on button "Checkout" at bounding box center [1264, 755] width 476 height 27
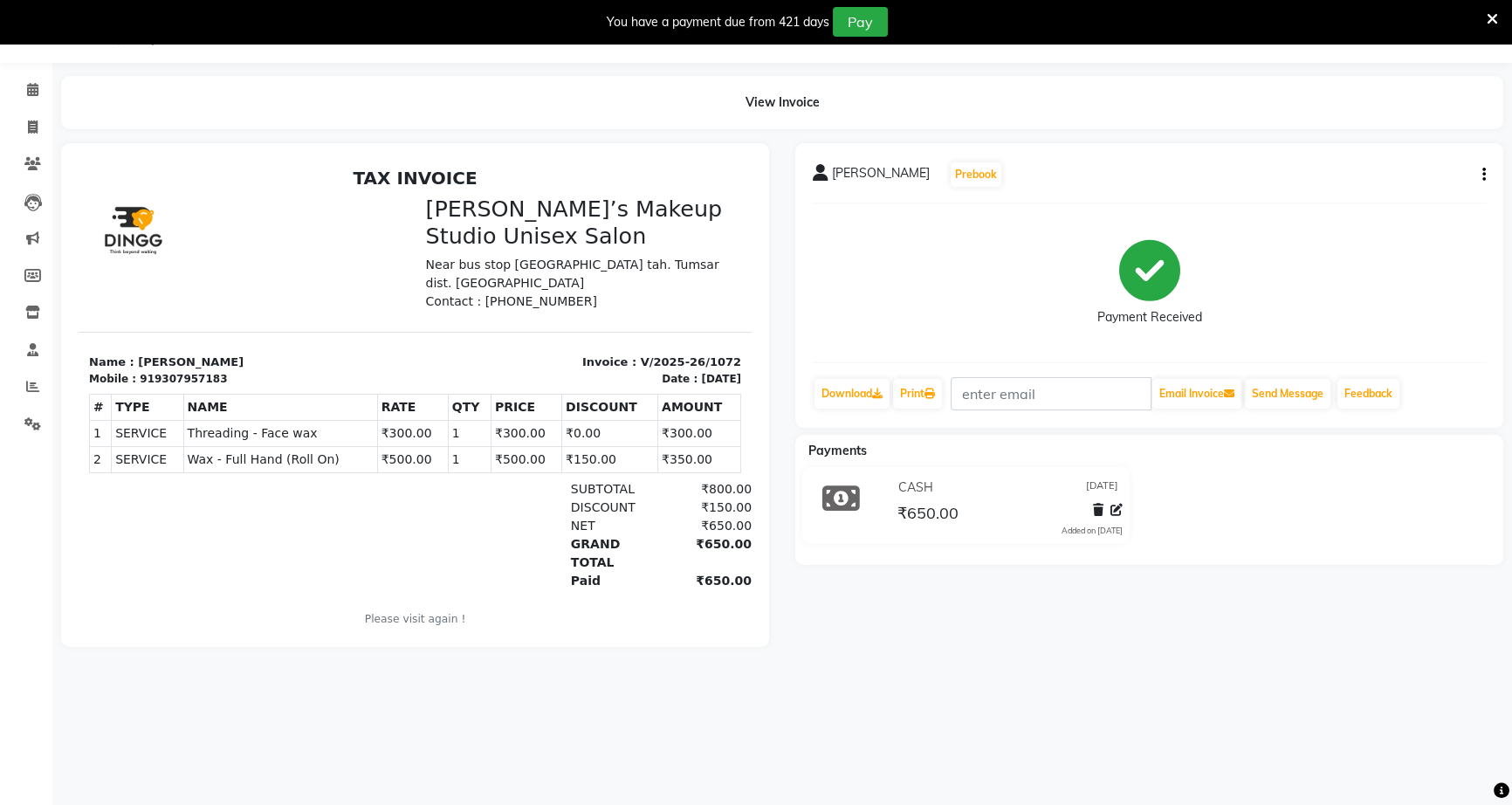
click at [1483, 16] on div "You have a payment due from 421 days Pay" at bounding box center [747, 22] width 1479 height 30
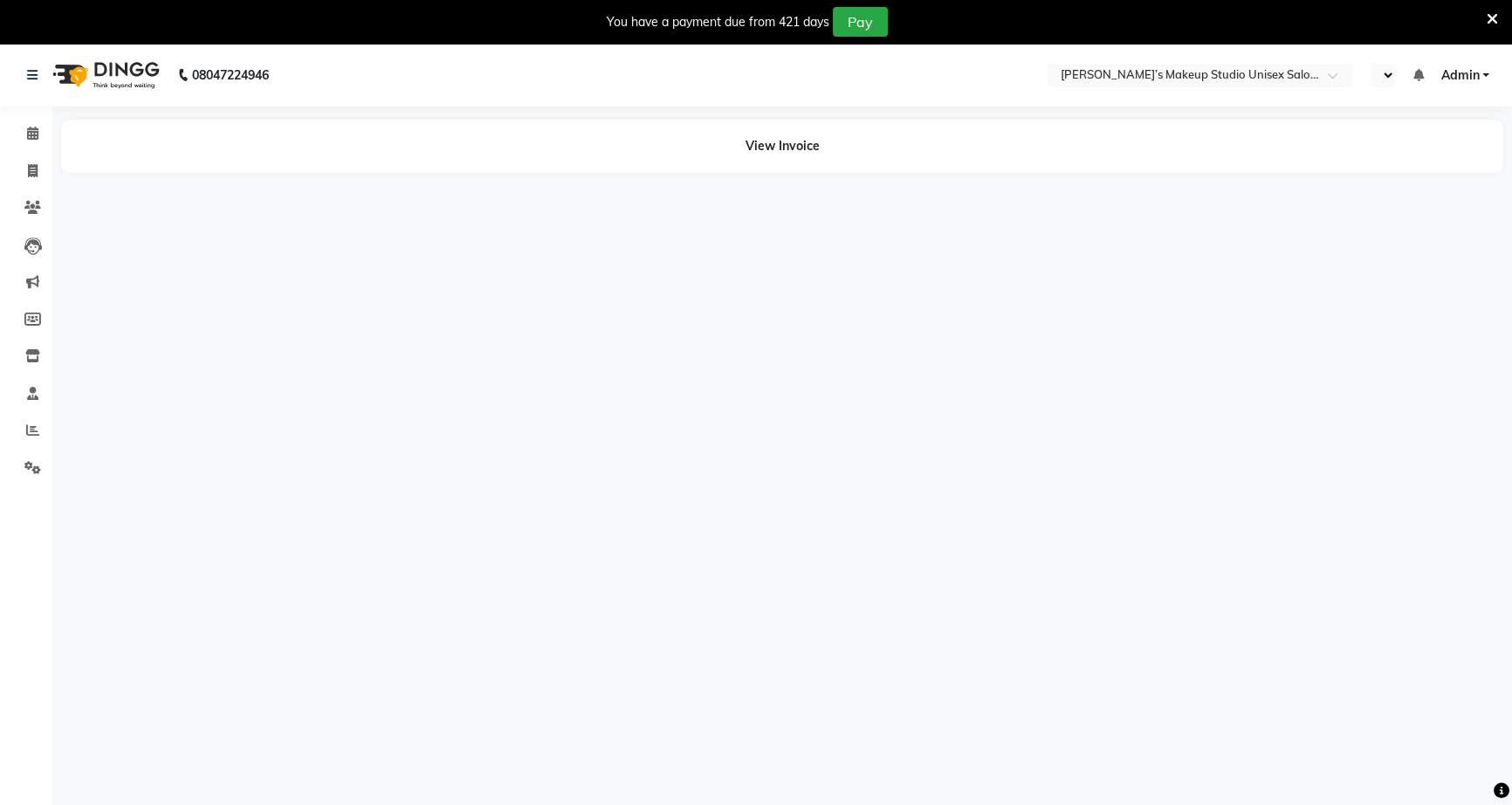
select select "en"
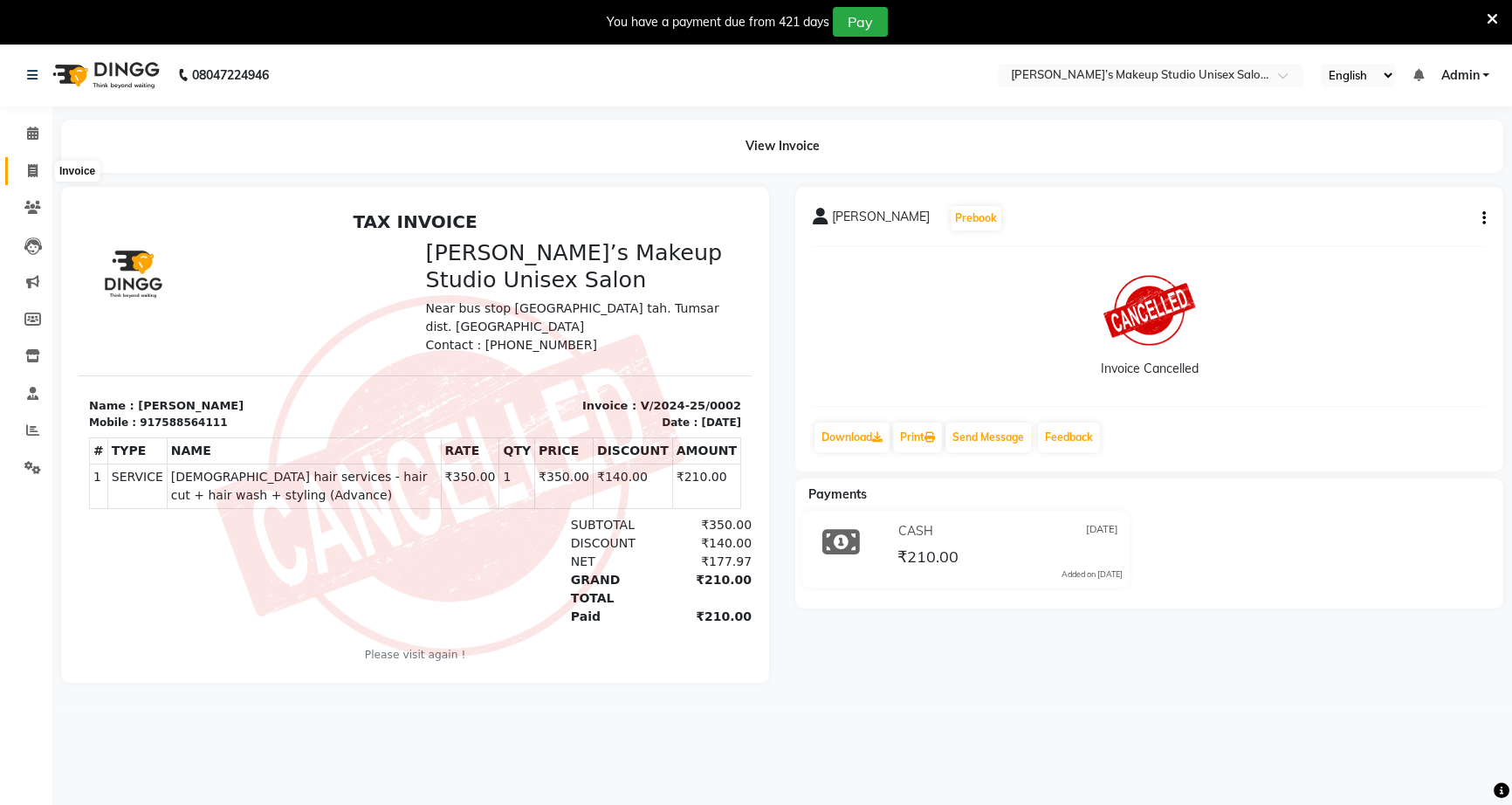
click at [30, 169] on icon at bounding box center [33, 170] width 10 height 13
select select "service"
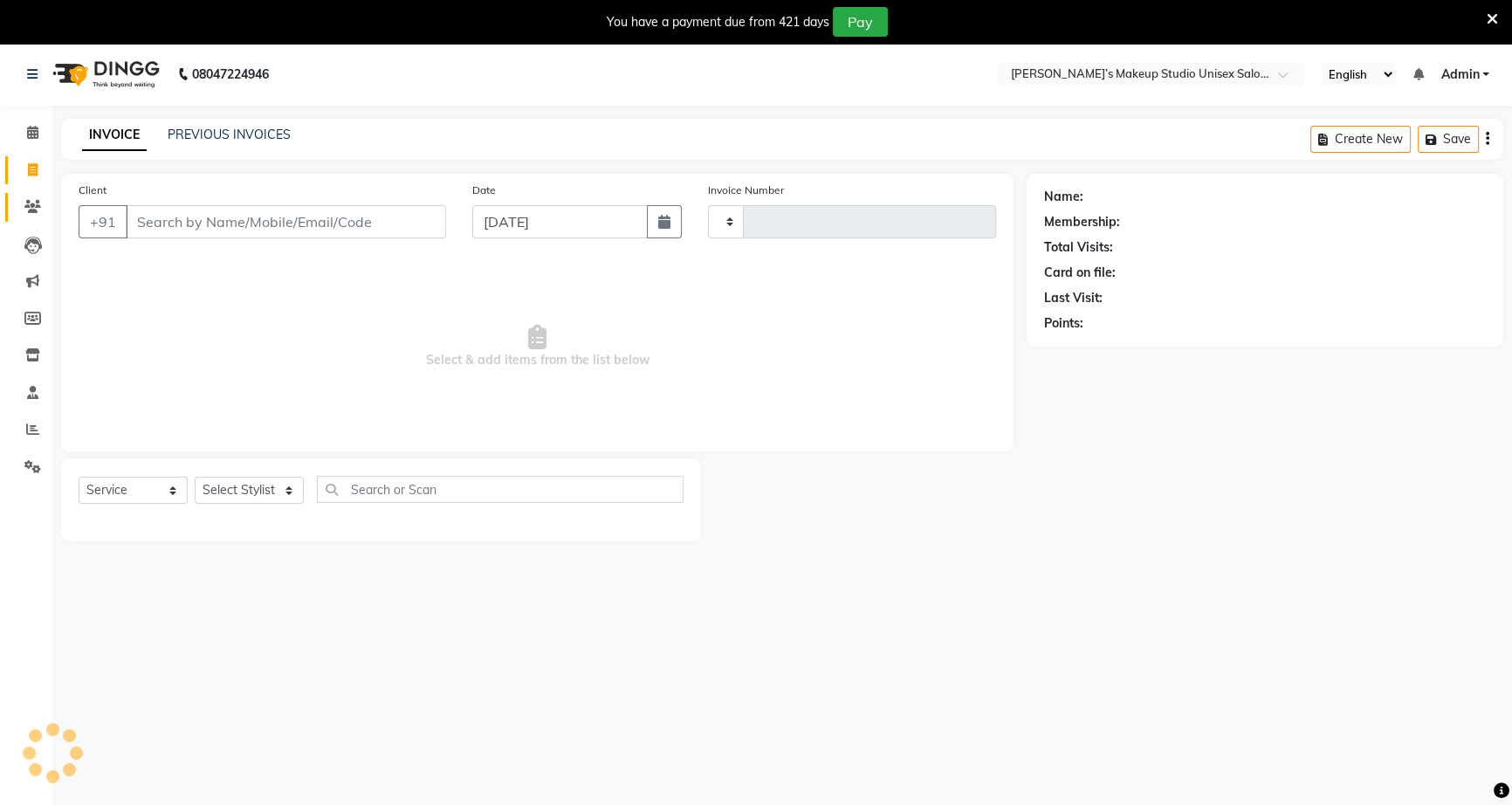
type input "1073"
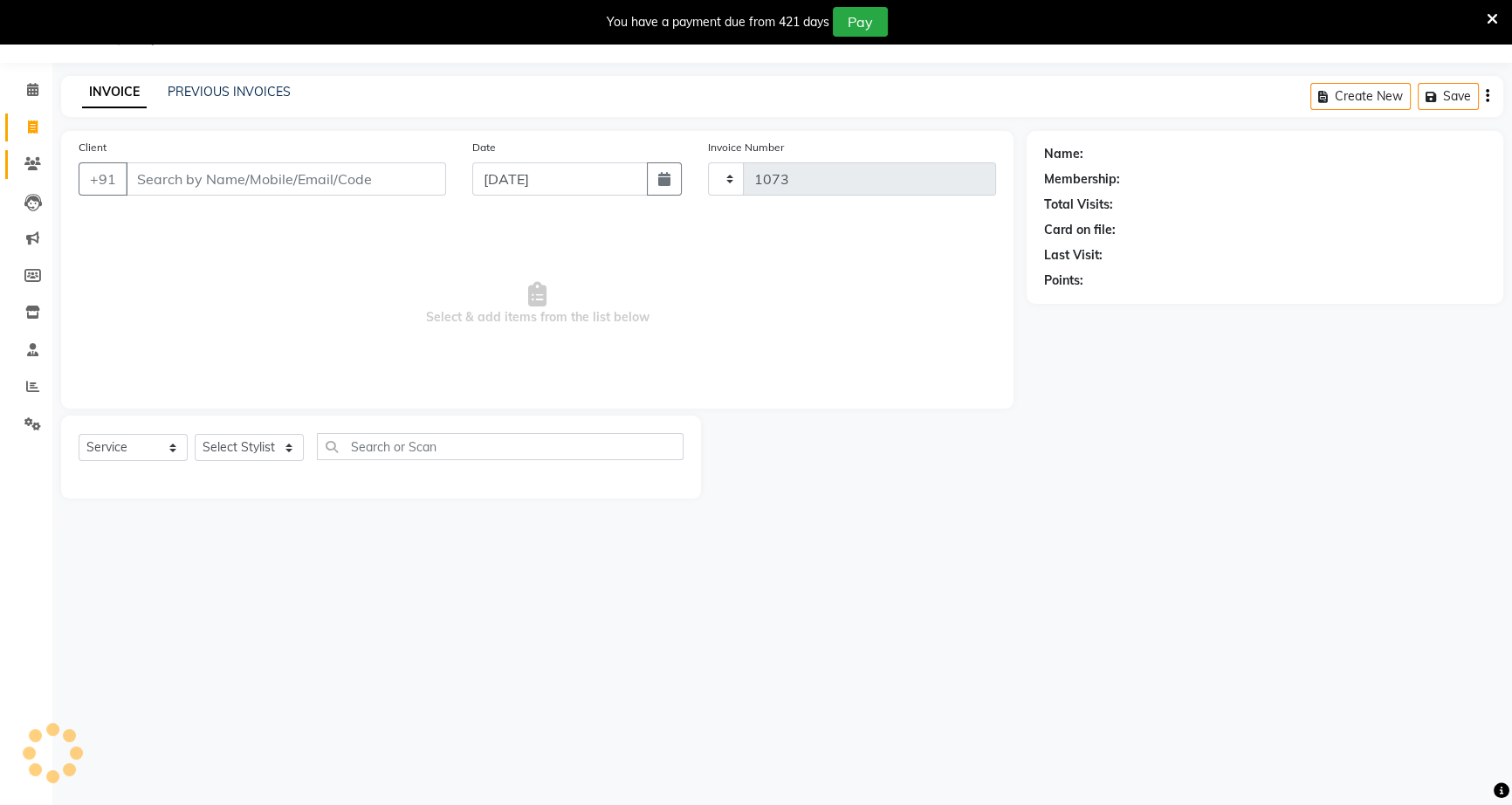
select select "6543"
click at [28, 82] on span at bounding box center [33, 90] width 31 height 20
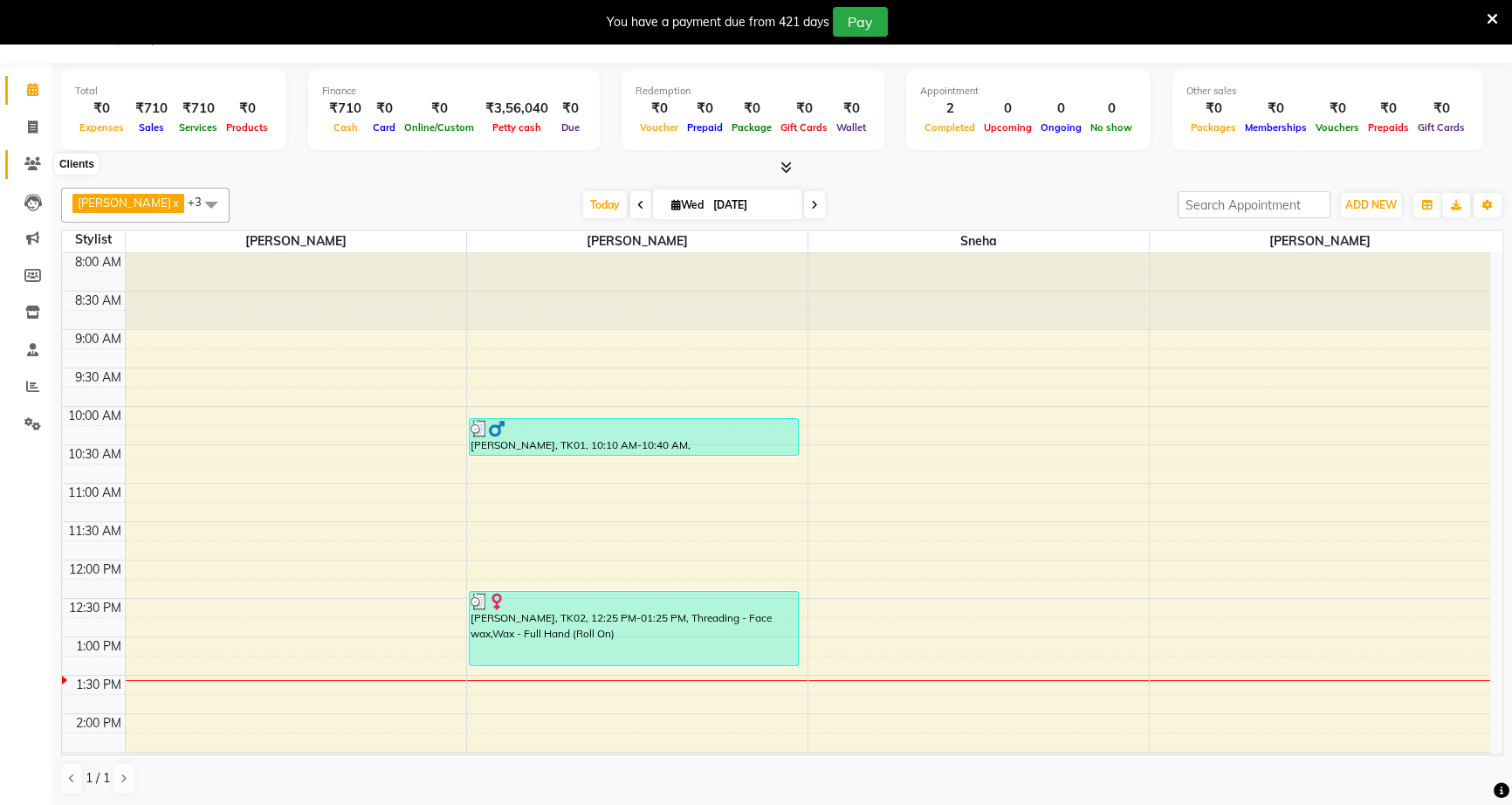
click at [31, 164] on icon at bounding box center [33, 163] width 17 height 13
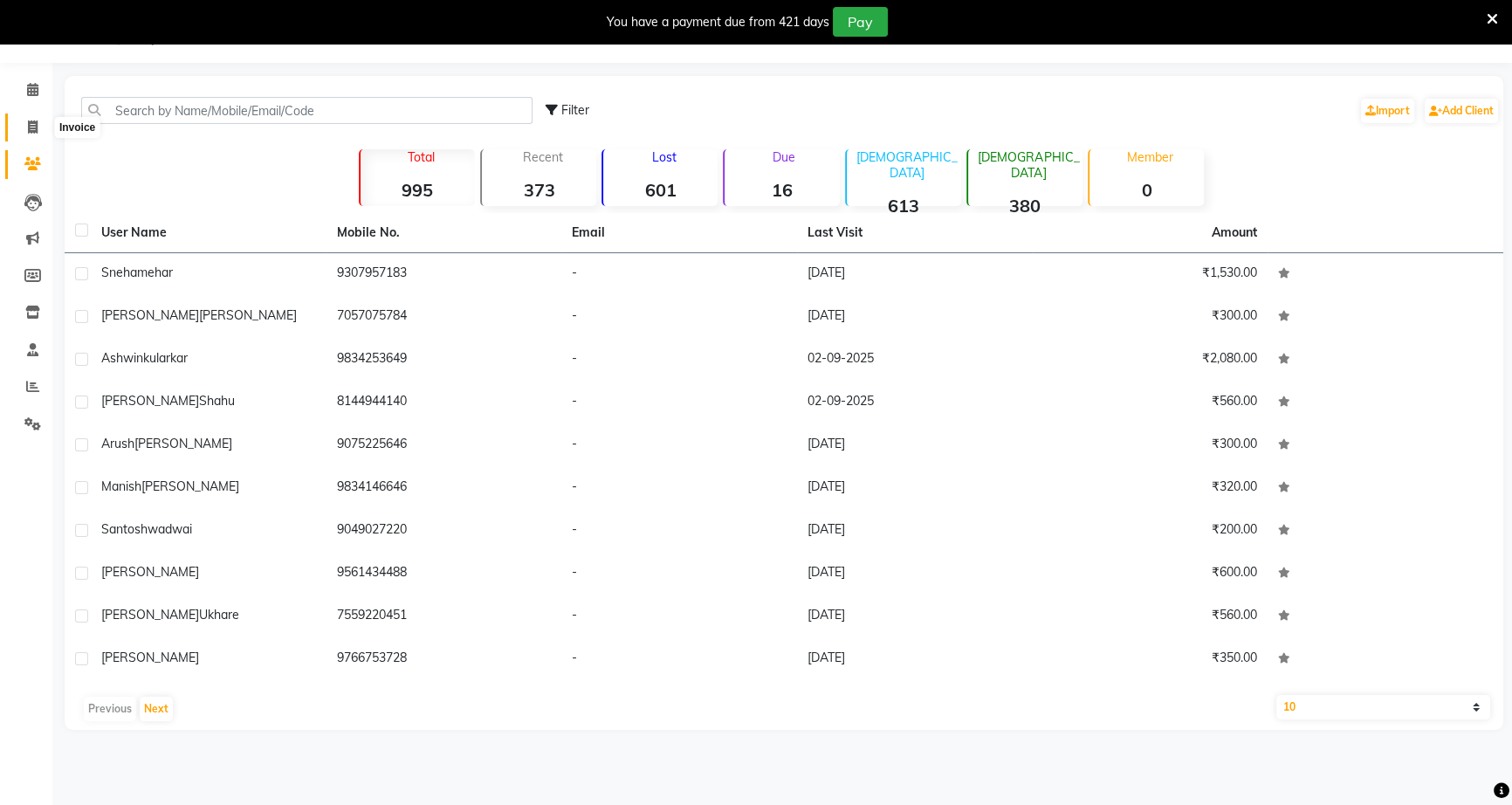
click at [38, 122] on span at bounding box center [33, 128] width 31 height 20
select select "service"
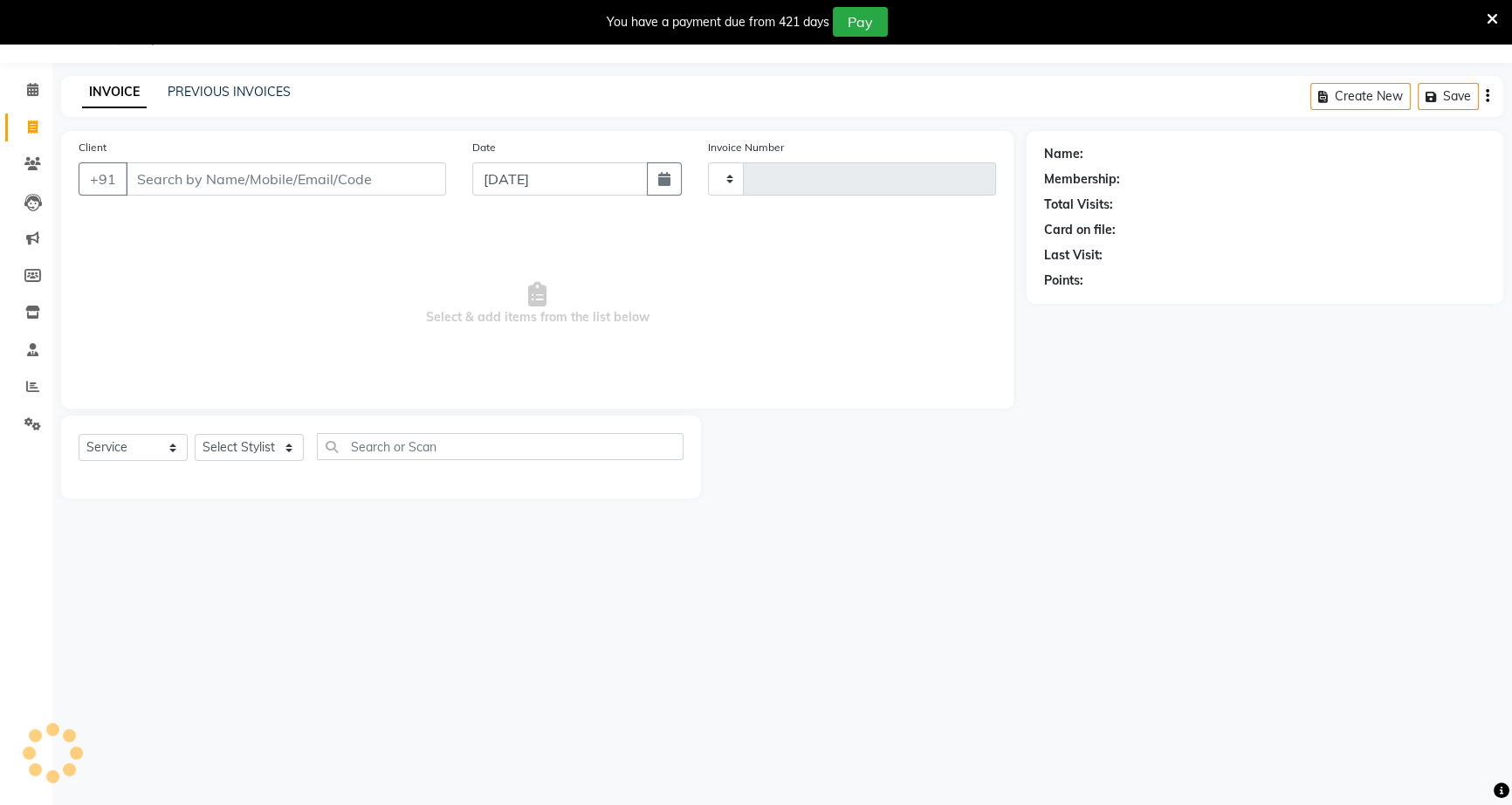
type input "1073"
select select "6543"
click at [667, 183] on icon "button" at bounding box center [664, 179] width 12 height 14
select select "9"
select select "2025"
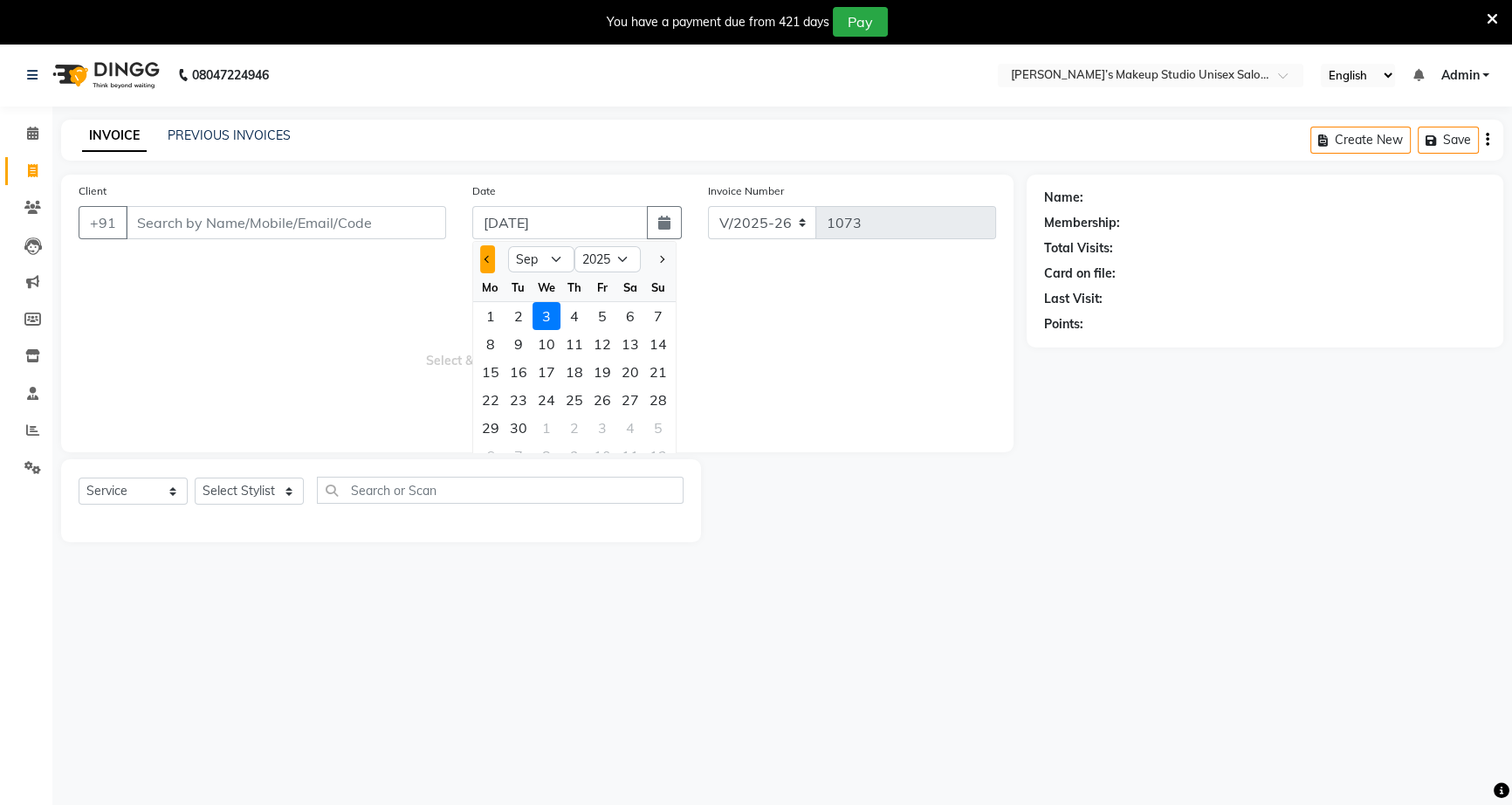
click at [483, 257] on span "Previous month" at bounding box center [486, 258] width 7 height 7
select select "8"
click at [571, 432] on div "28" at bounding box center [574, 428] width 28 height 28
type input "28-08-2025"
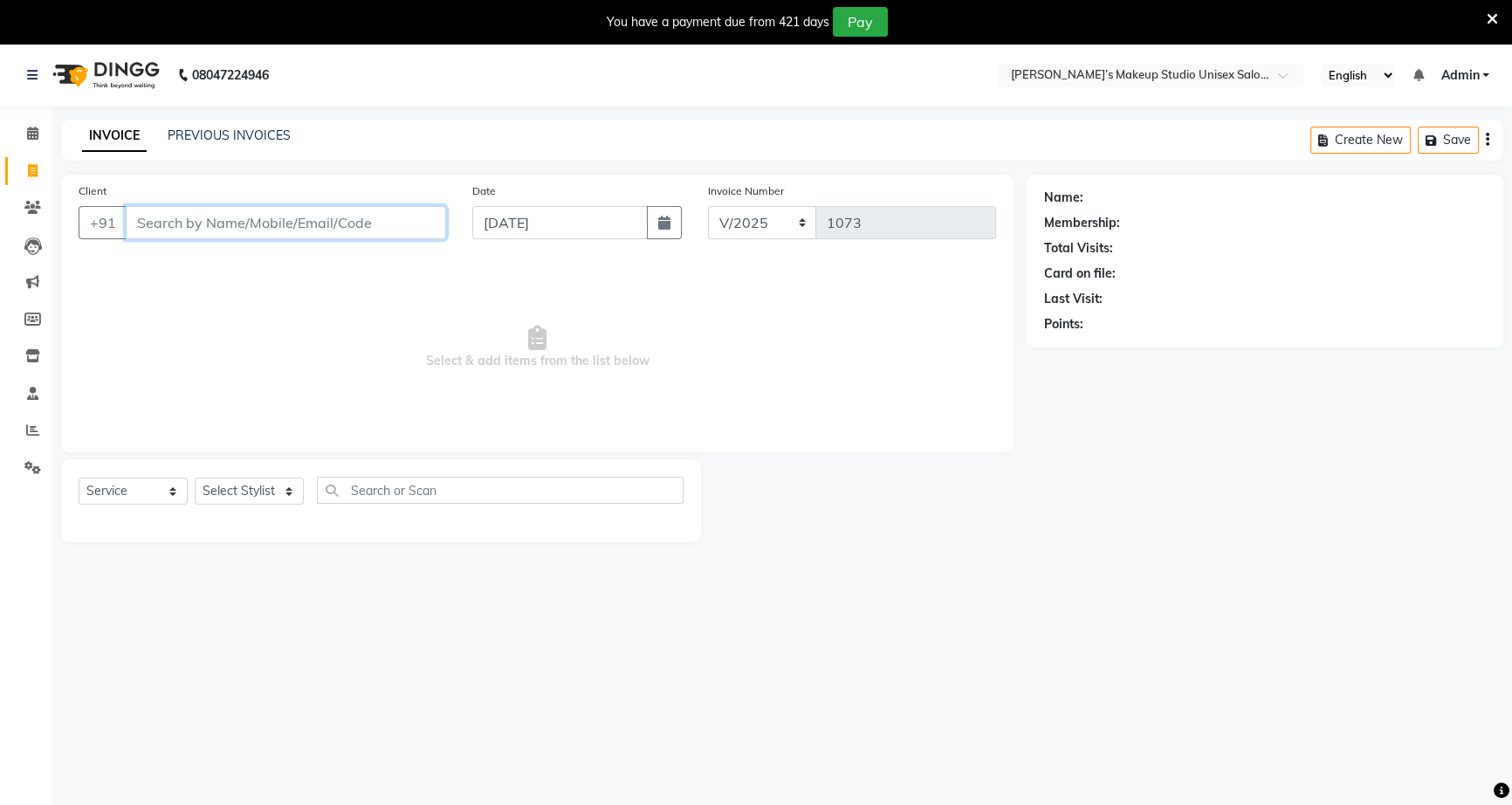
drag, startPoint x: 155, startPoint y: 209, endPoint x: 151, endPoint y: 219, distance: 10.8
click at [154, 213] on input "Client" at bounding box center [286, 223] width 321 height 34
click at [151, 221] on input "Client" at bounding box center [286, 223] width 321 height 34
